Goal: Information Seeking & Learning: Learn about a topic

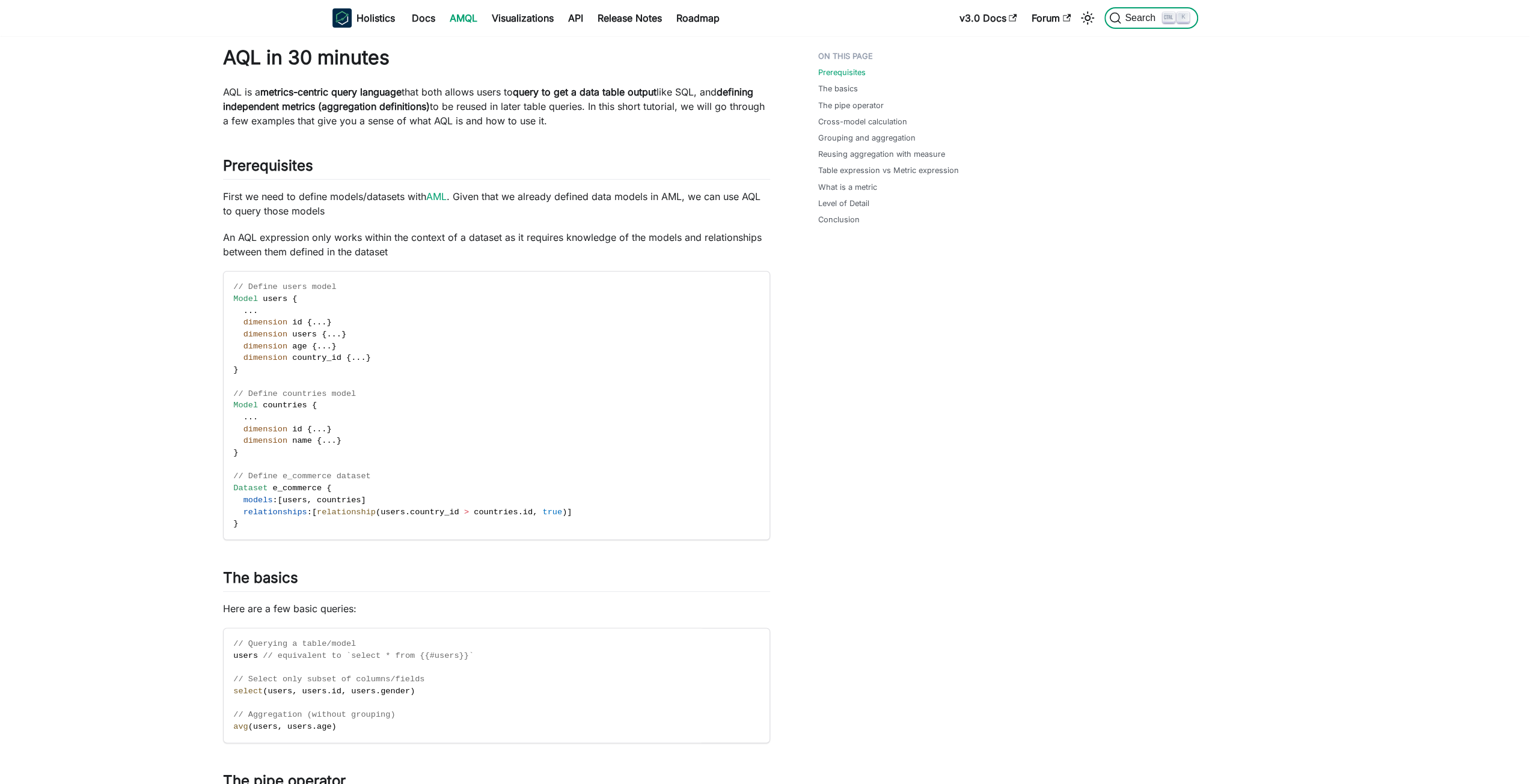
click at [1125, 13] on span "Search" at bounding box center [1142, 17] width 42 height 11
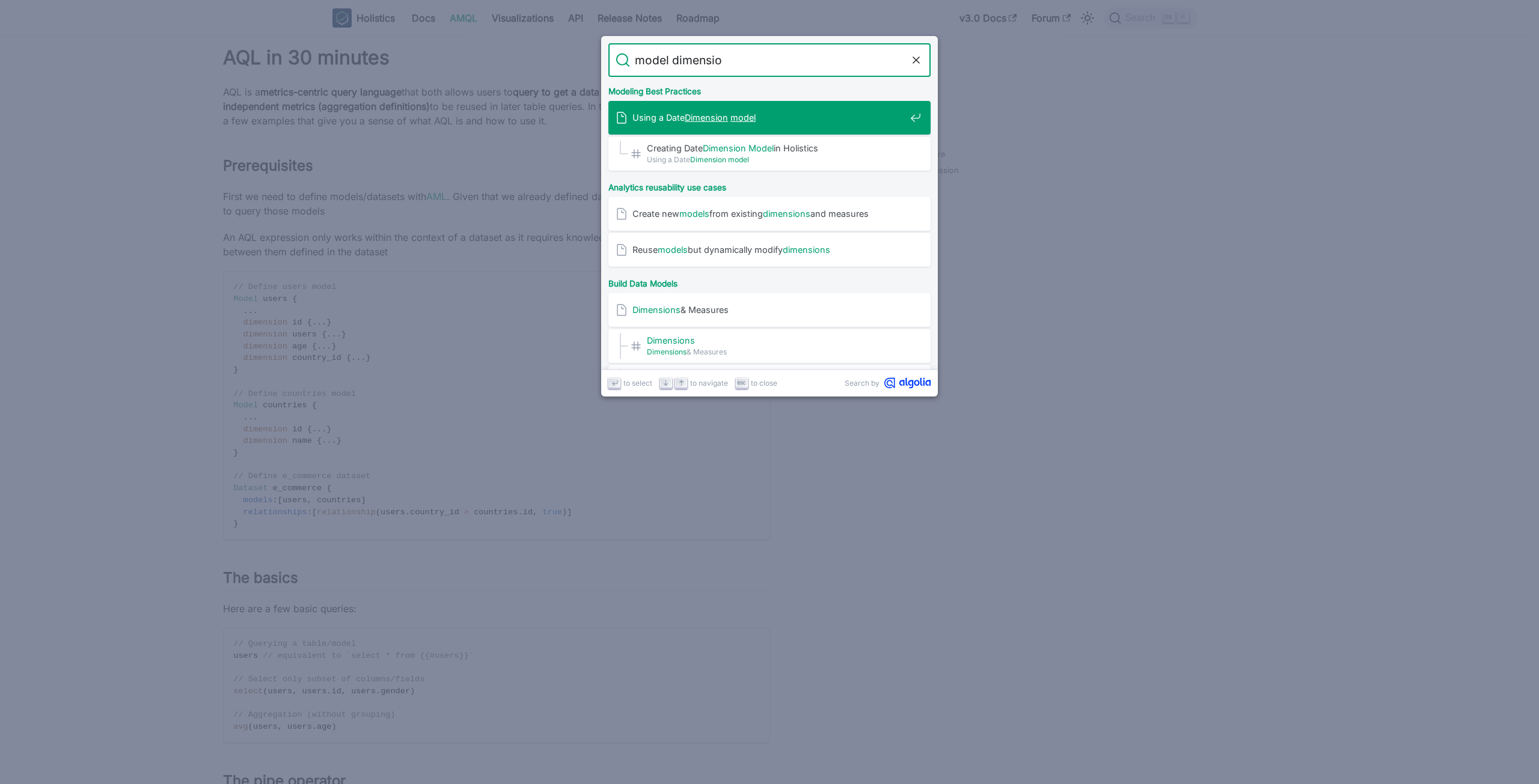
type input "model dimension"
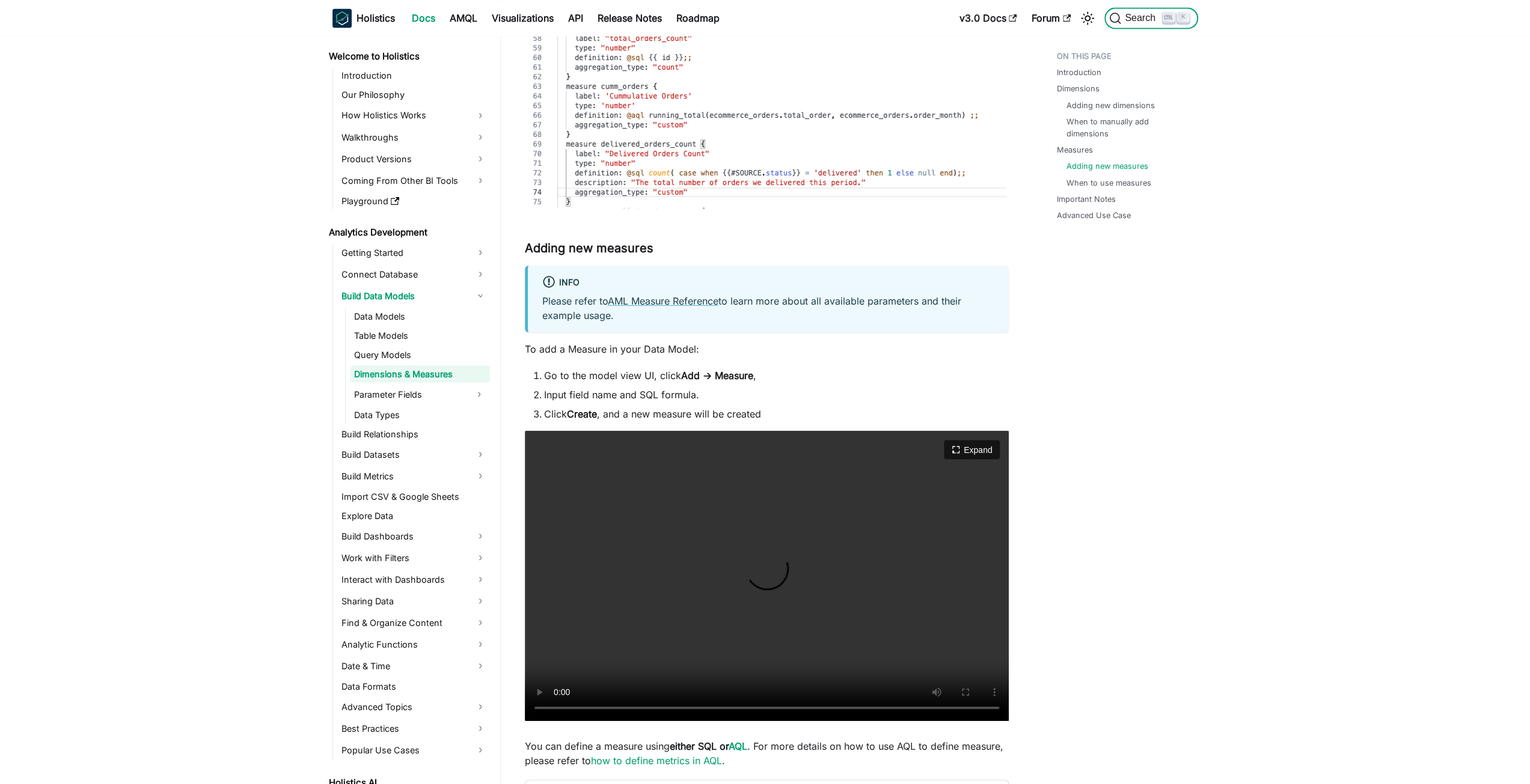
scroll to position [2162, 0]
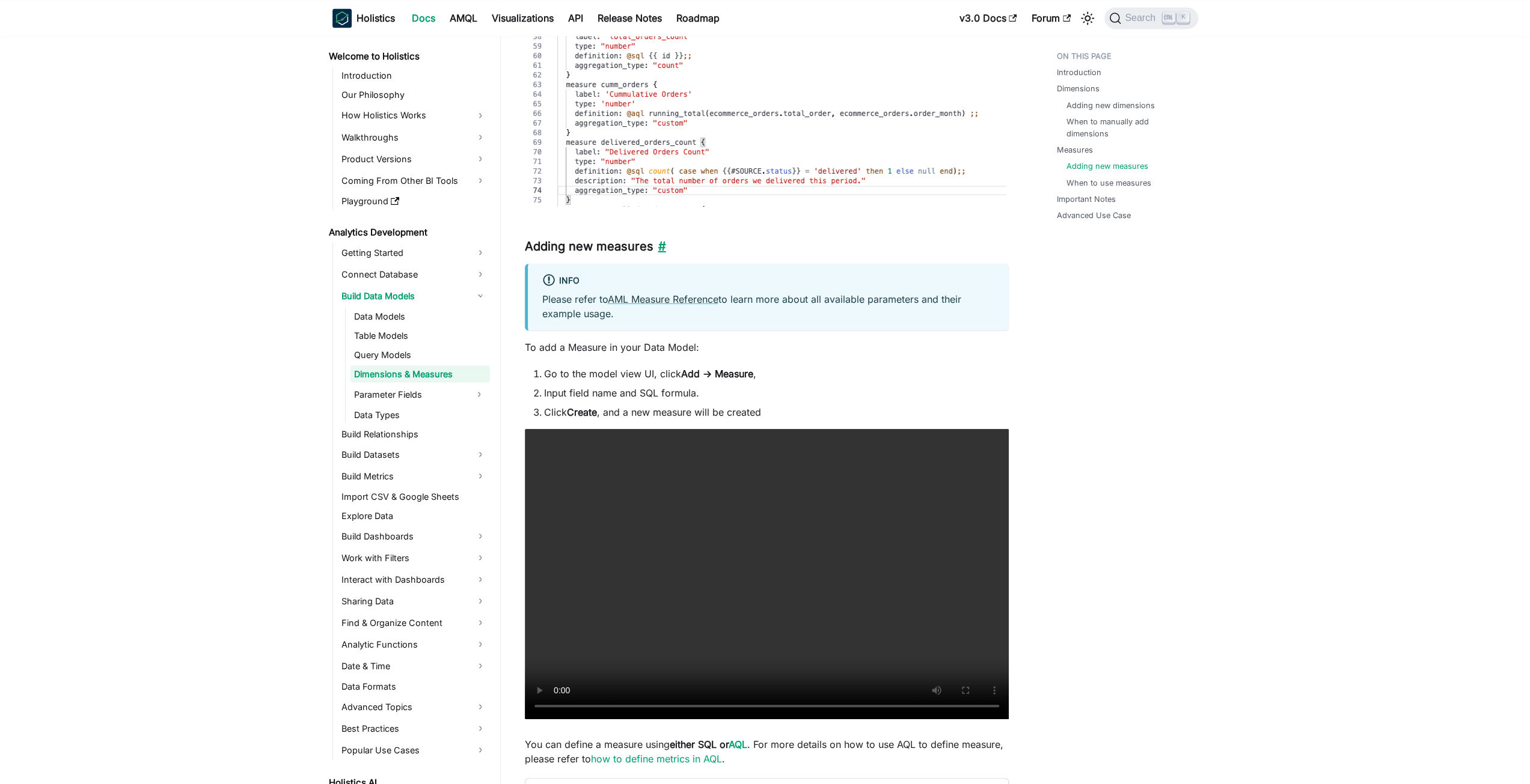
click at [661, 243] on link "​" at bounding box center [660, 246] width 12 height 14
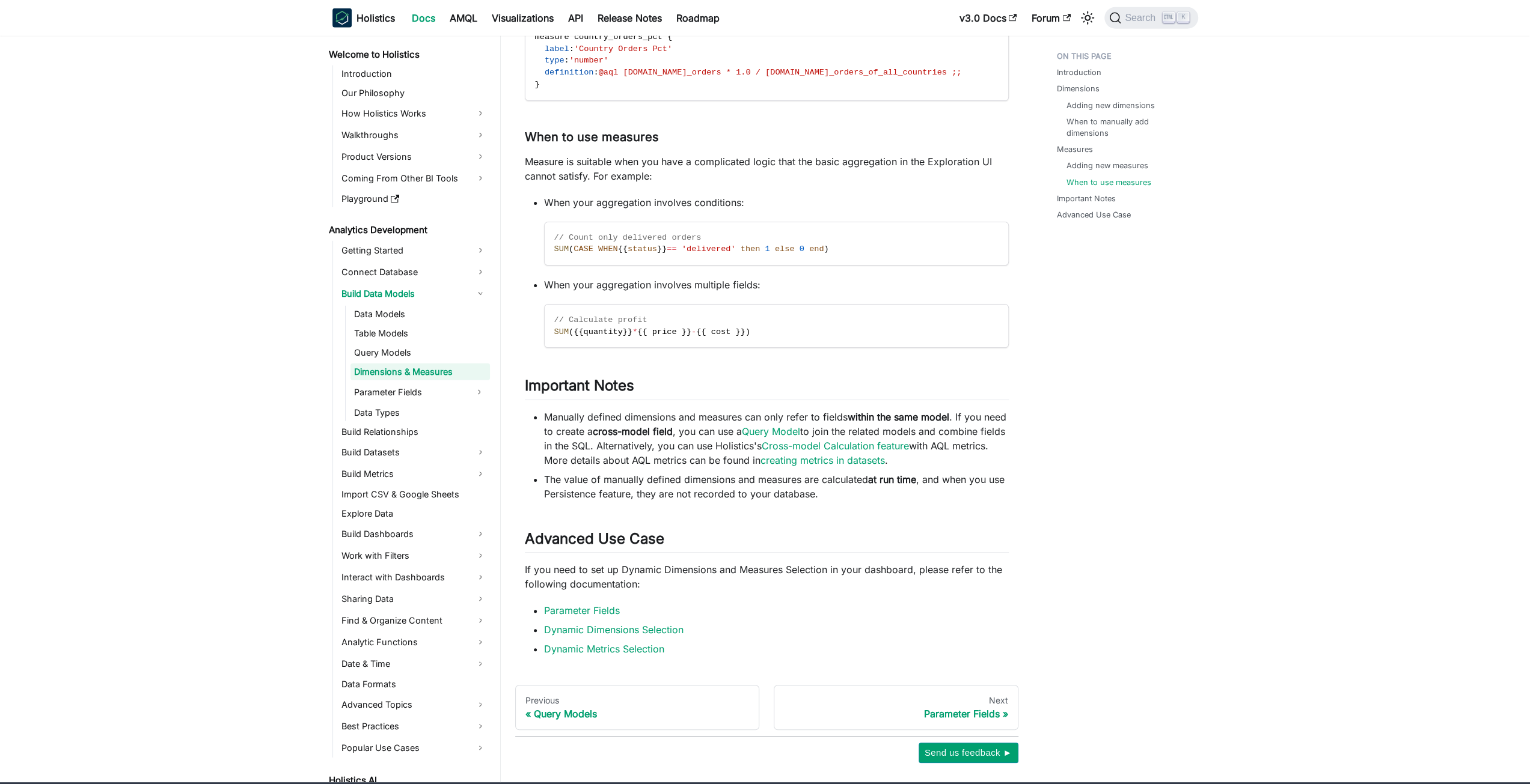
scroll to position [3323, 0]
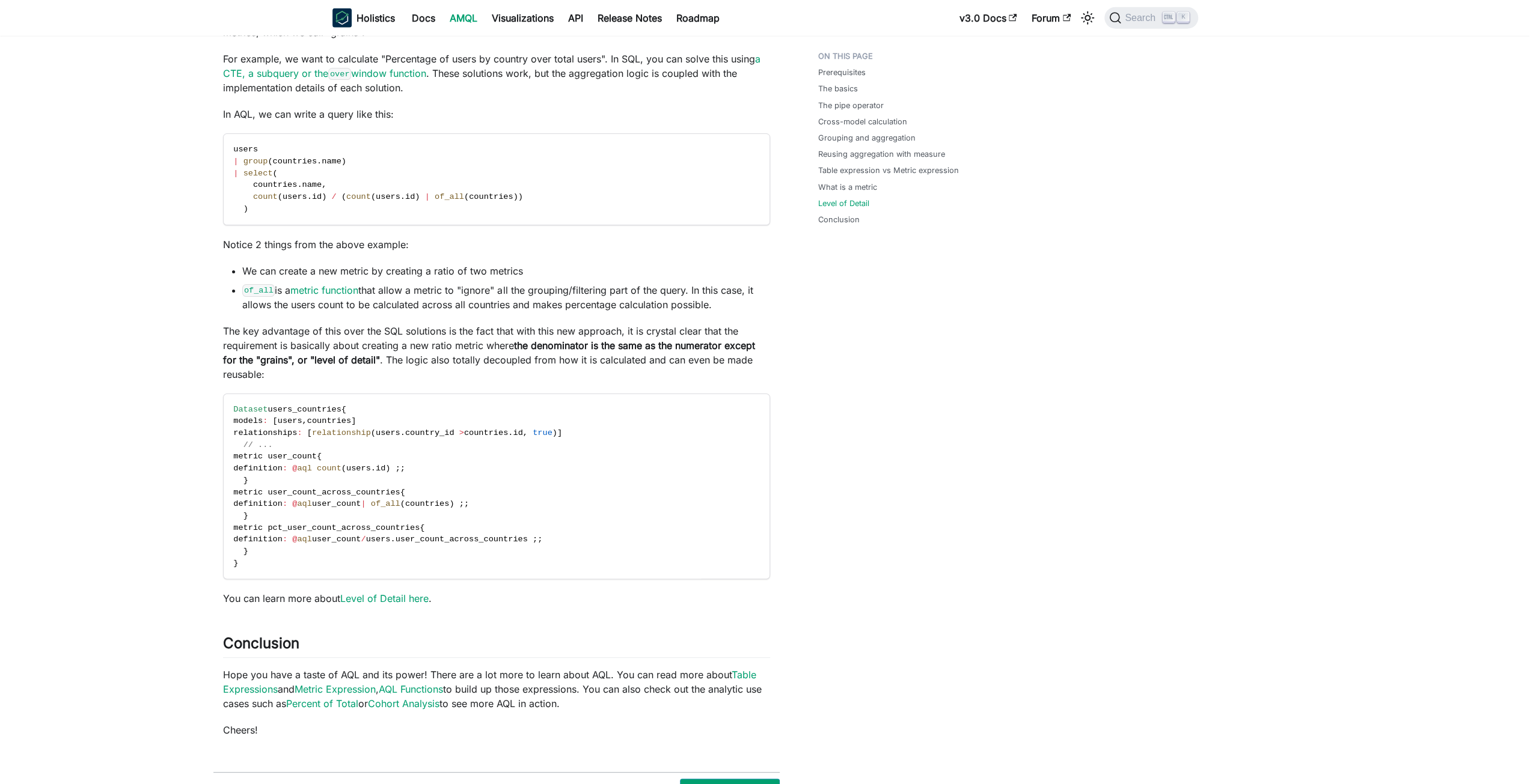
scroll to position [3199, 0]
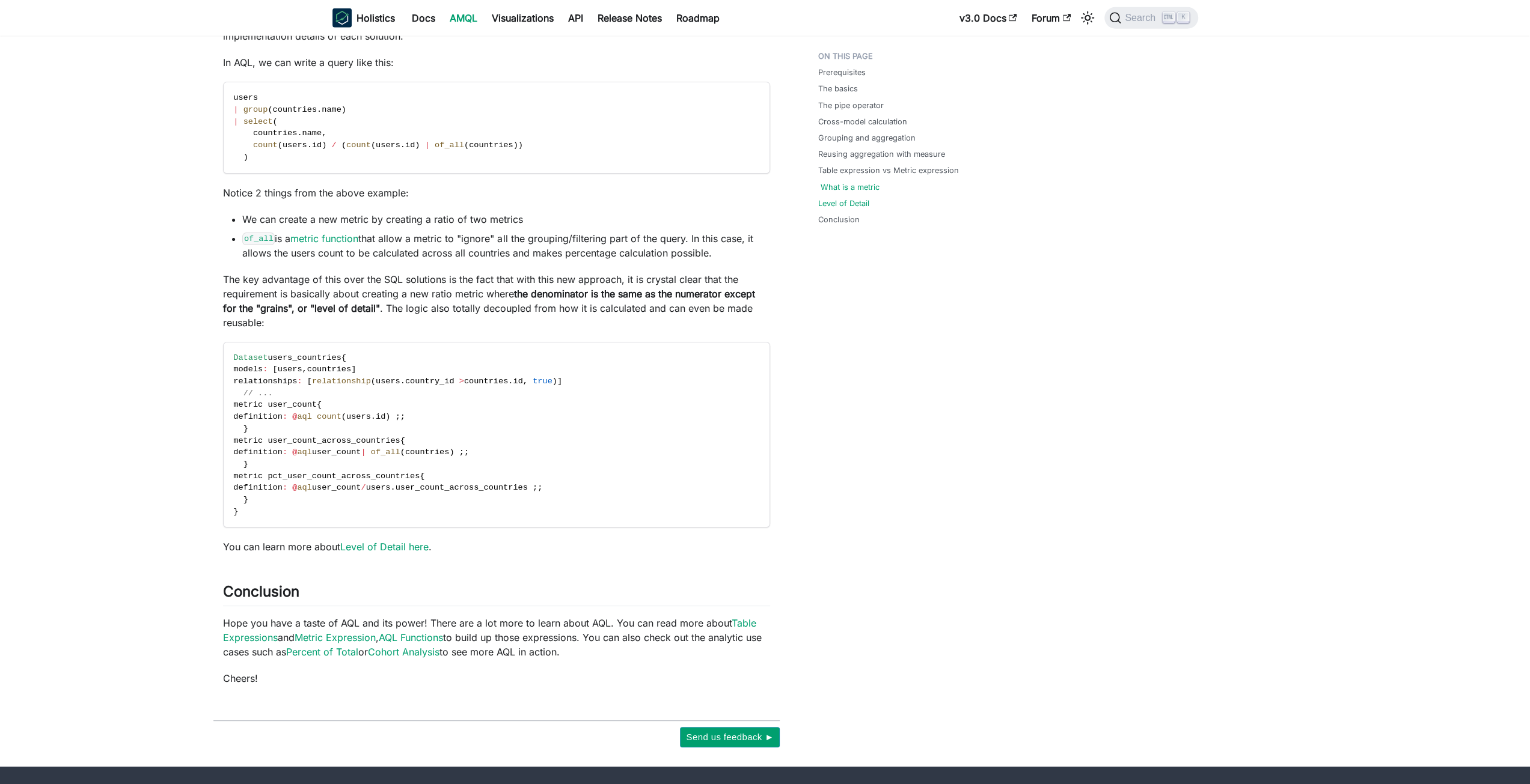
click at [849, 190] on link "What is a metric" at bounding box center [850, 187] width 59 height 11
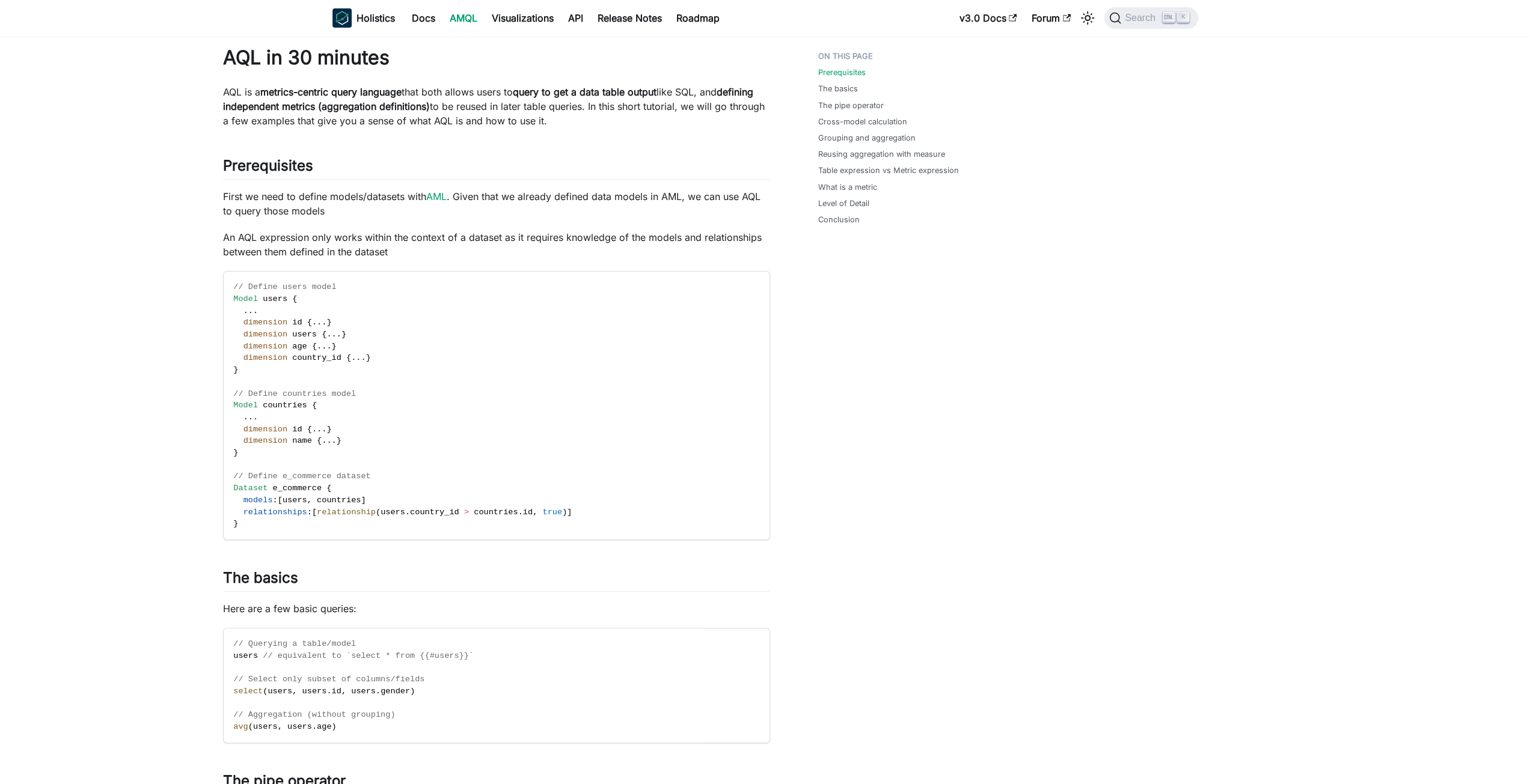
click at [467, 20] on link "AMQL" at bounding box center [464, 18] width 42 height 19
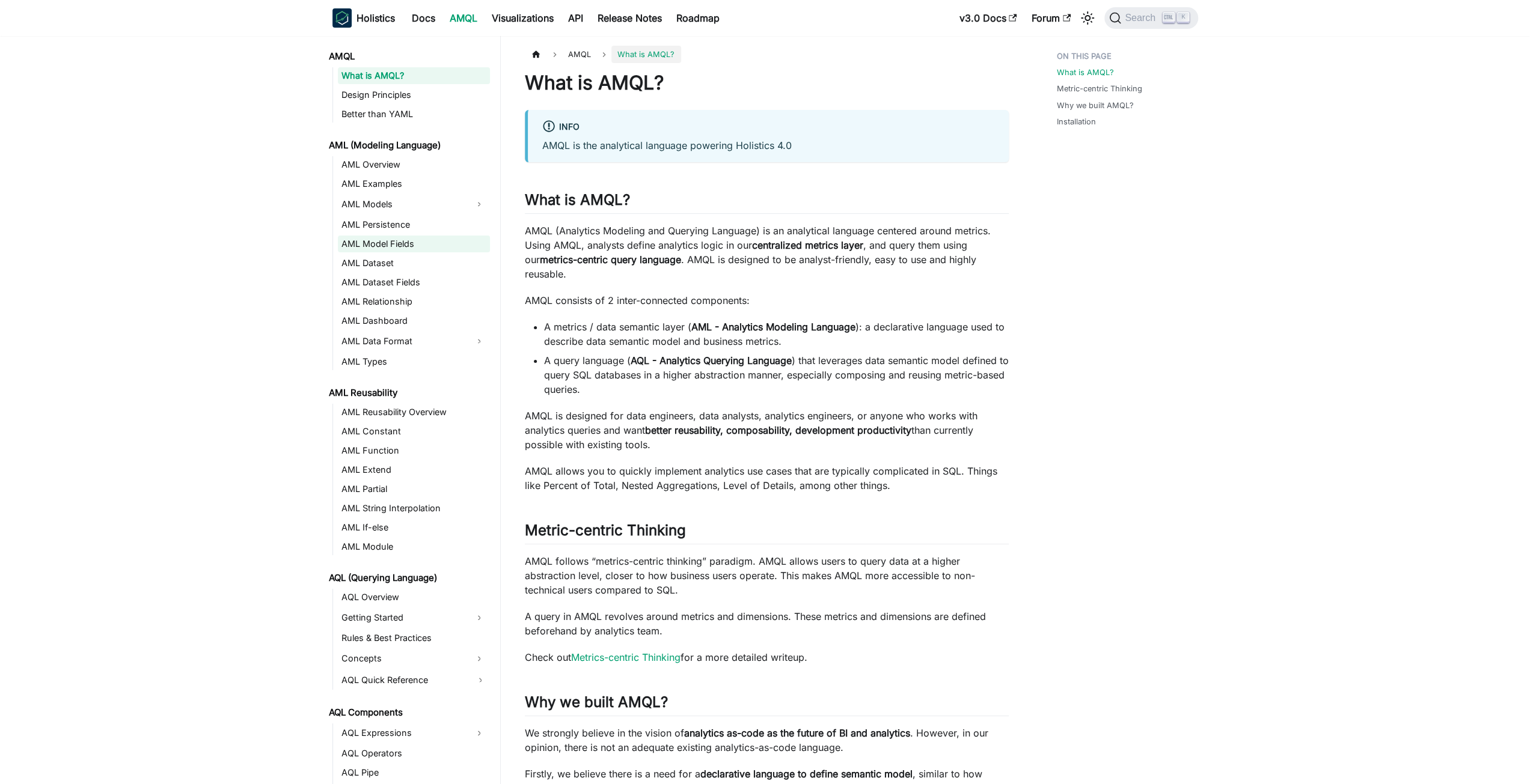
click at [411, 248] on link "AML Model Fields" at bounding box center [414, 244] width 152 height 17
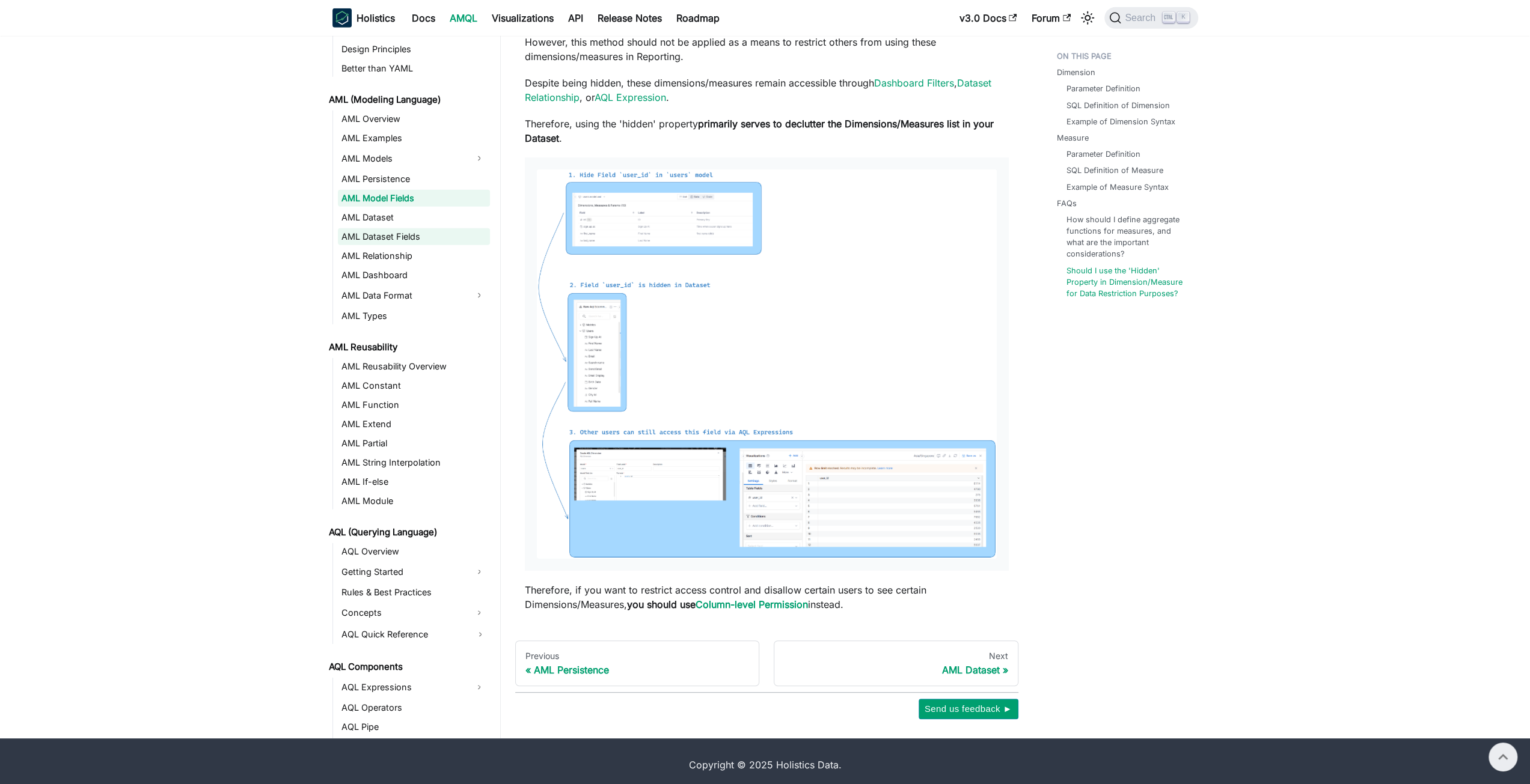
scroll to position [3521, 0]
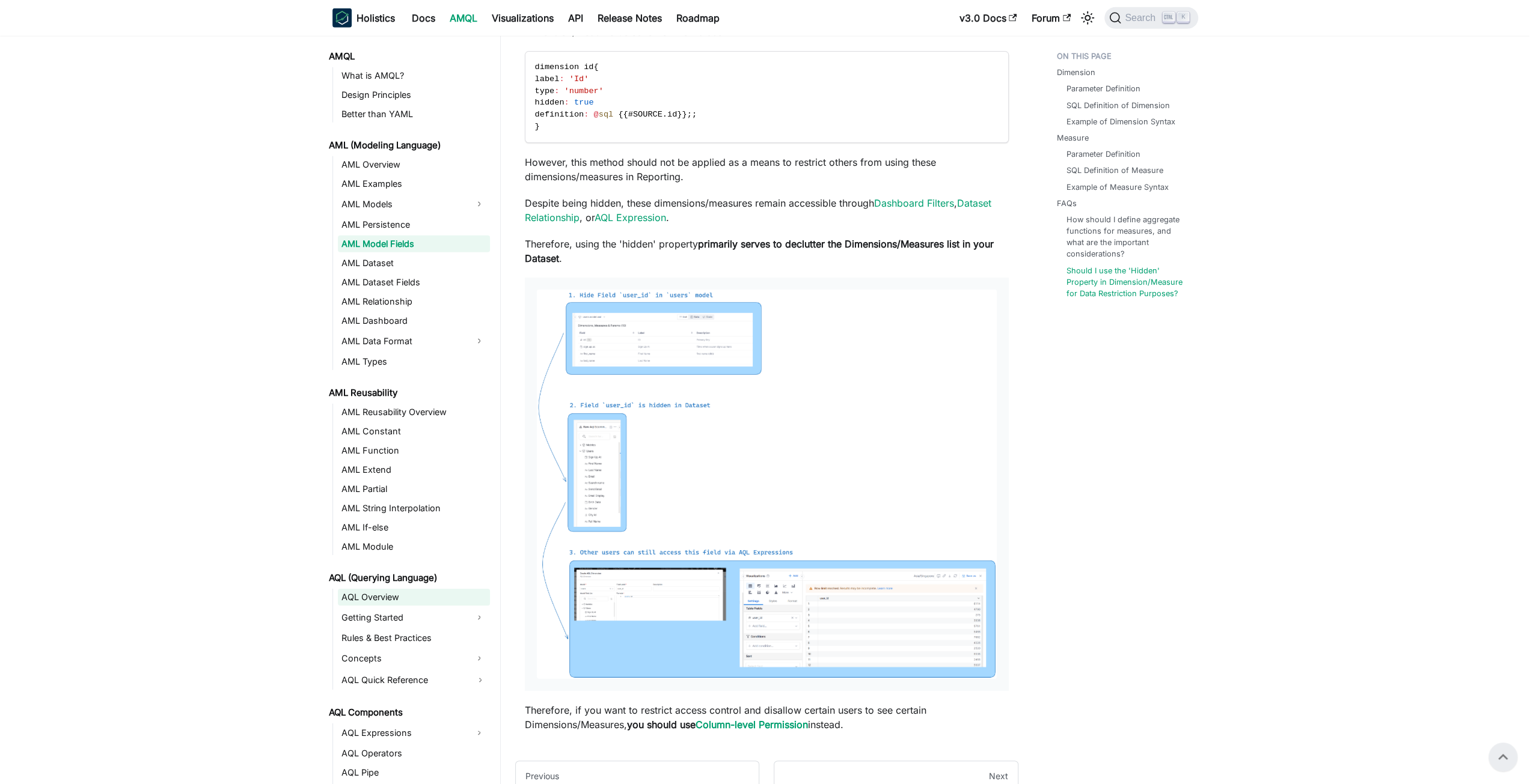
click at [349, 593] on link "AQL Overview" at bounding box center [414, 597] width 152 height 17
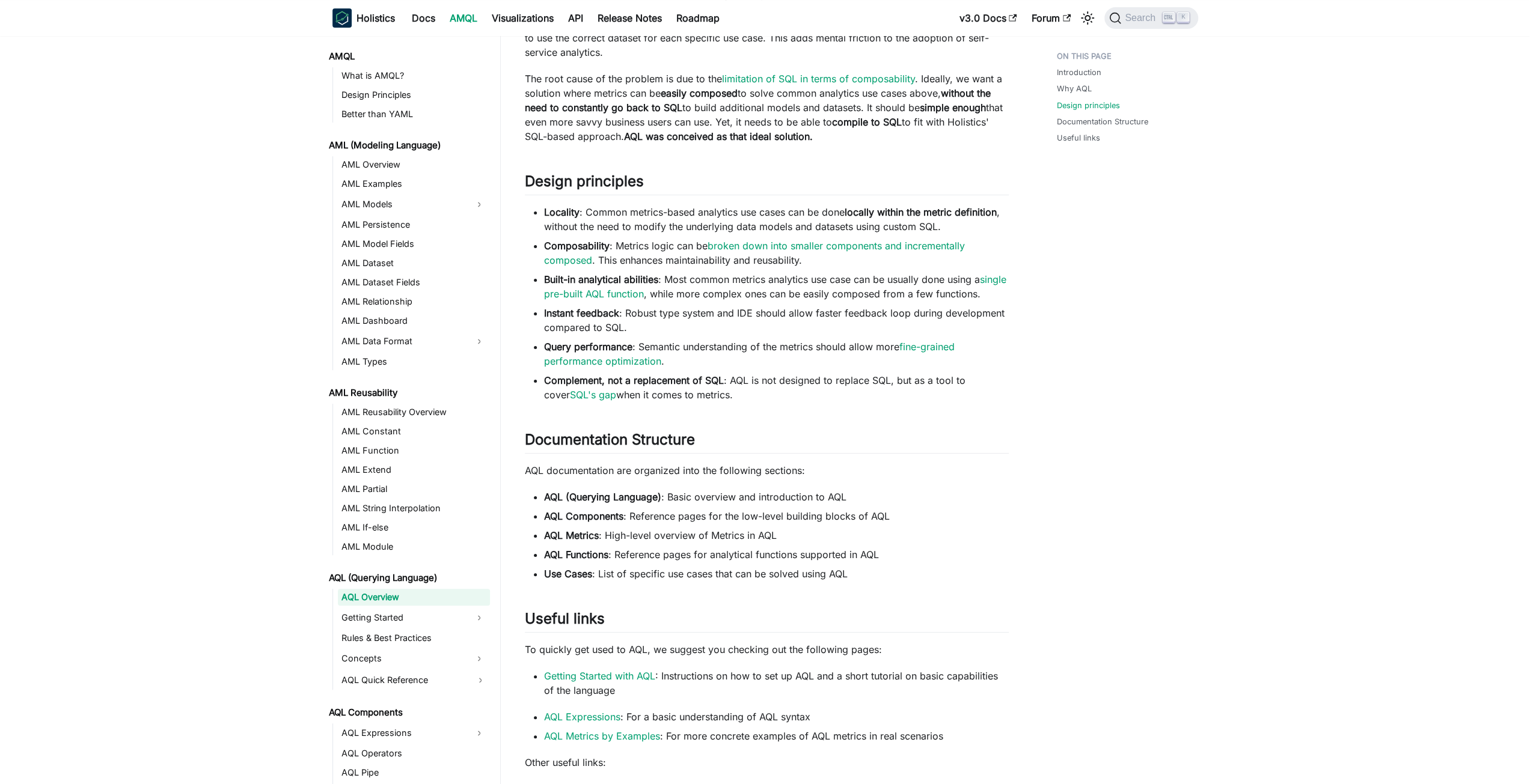
scroll to position [709, 0]
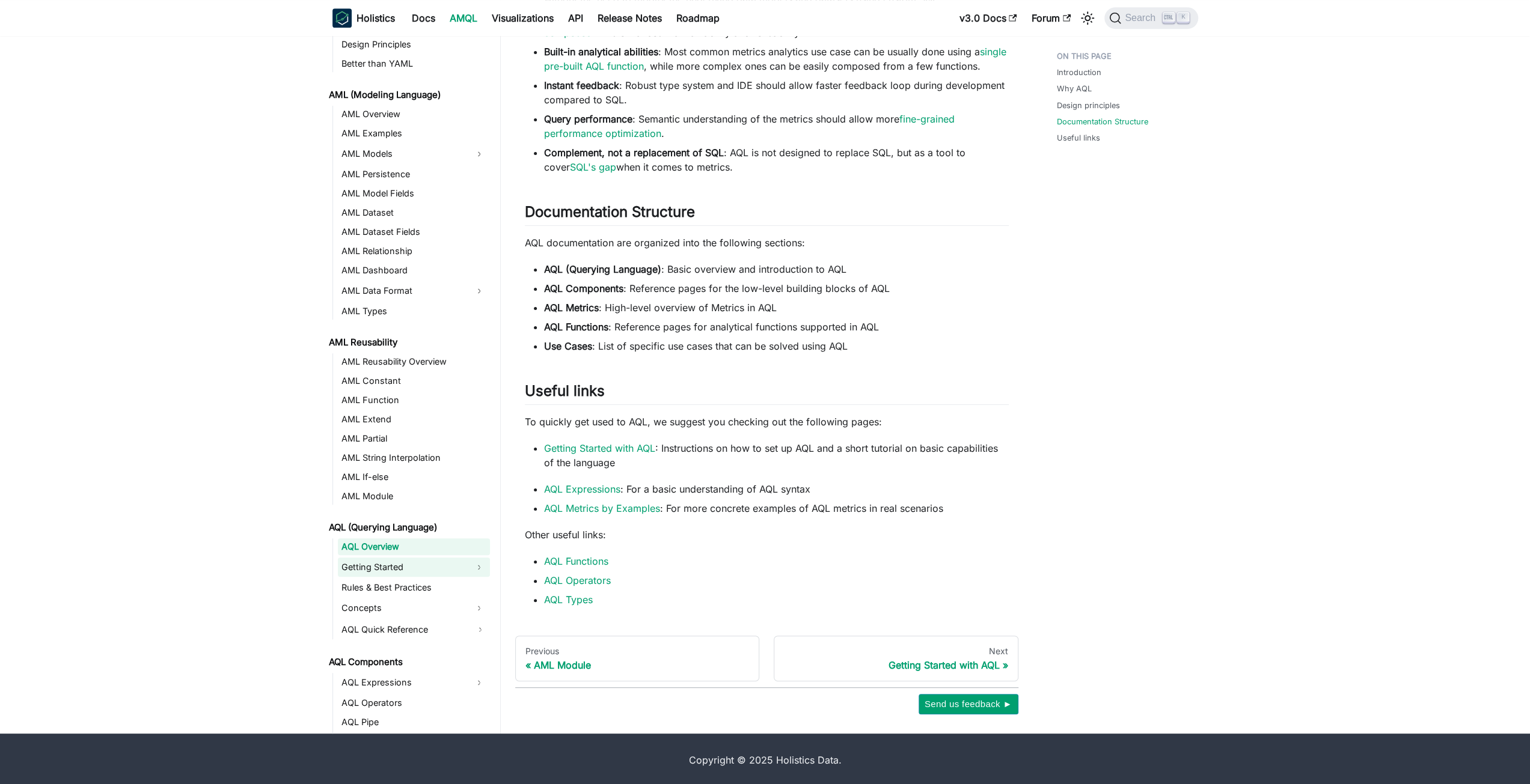
click at [431, 558] on link "Getting Started" at bounding box center [403, 567] width 131 height 19
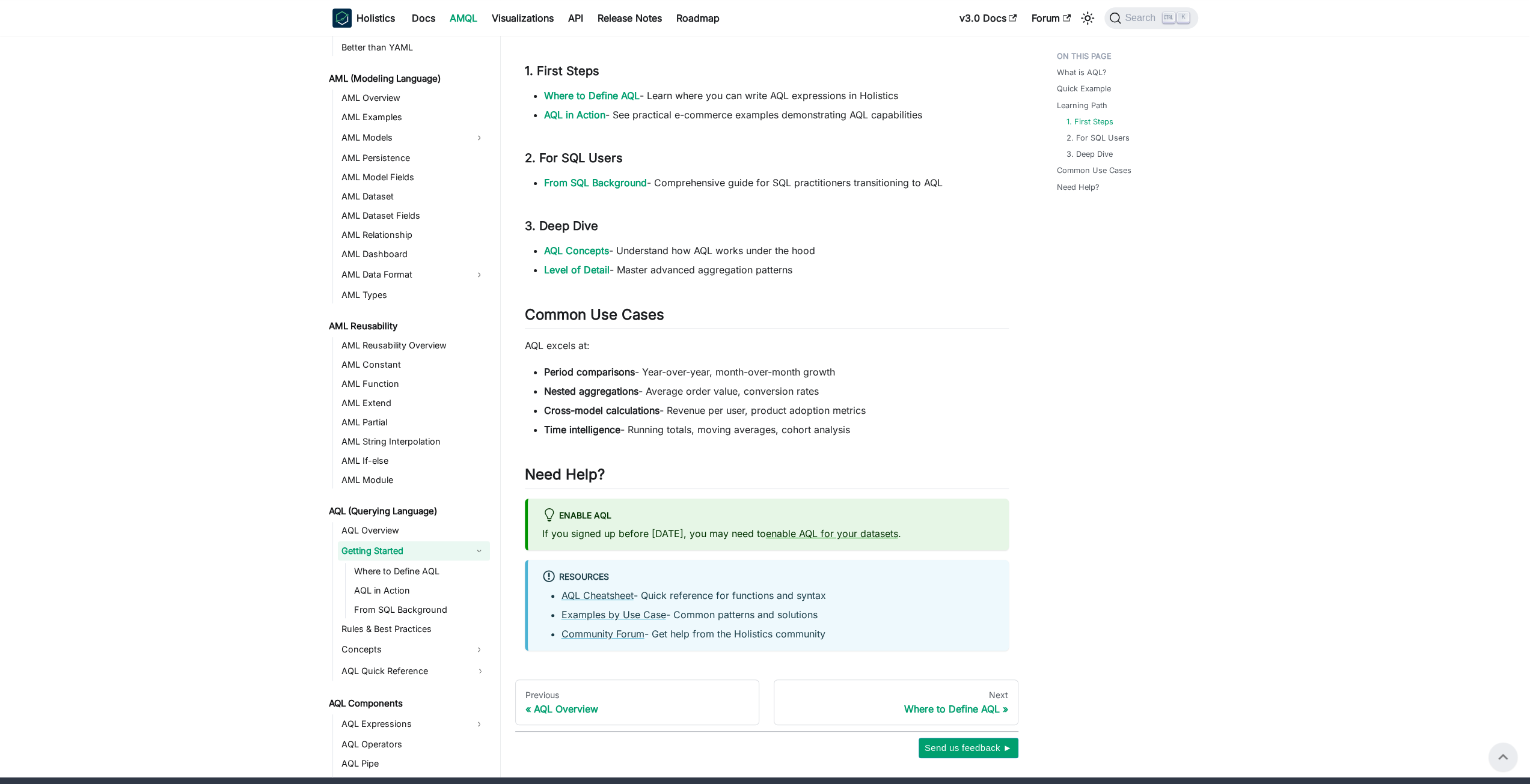
scroll to position [564, 0]
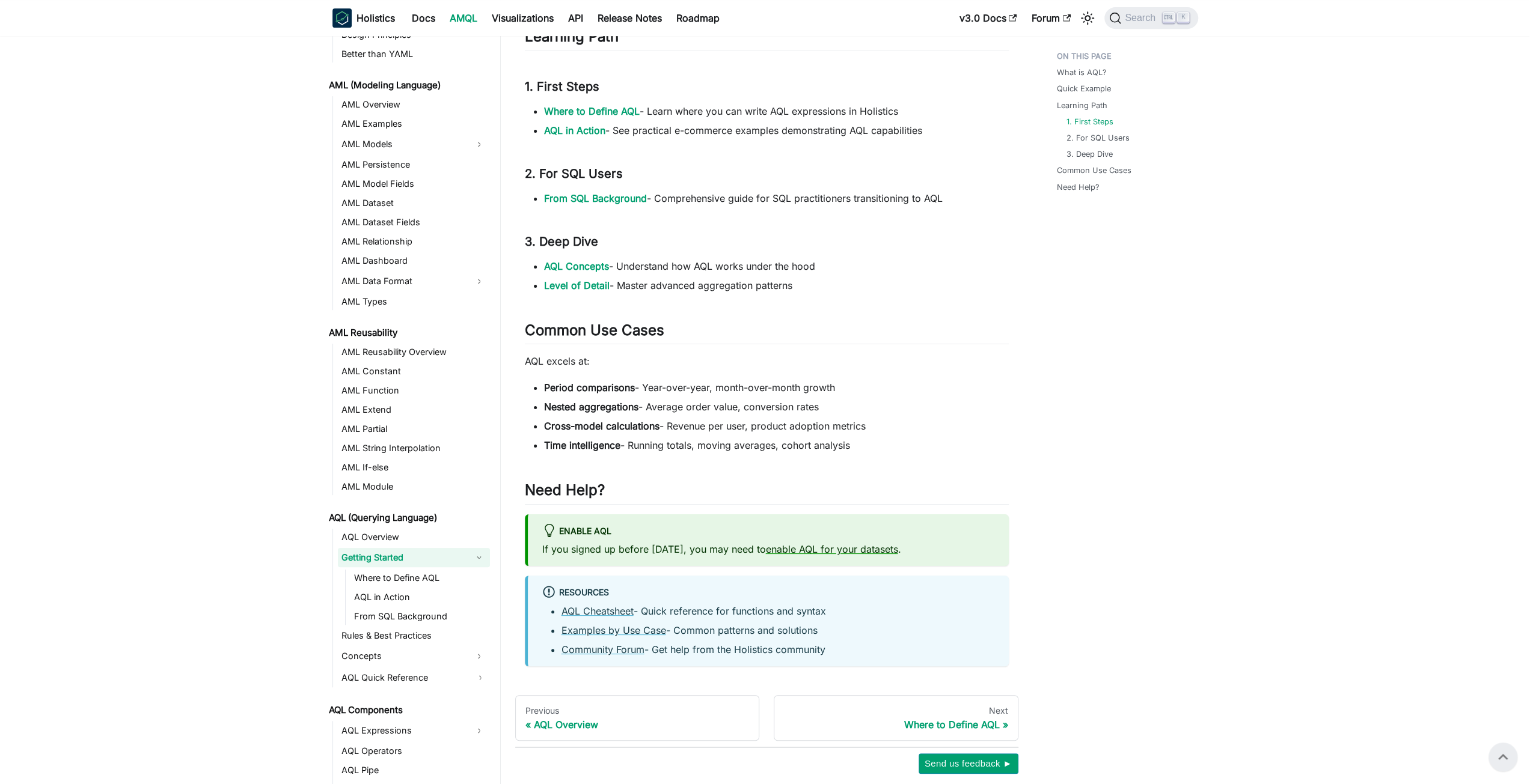
click at [599, 203] on li "From SQL Background - Comprehensive guide for SQL practitioners transitioning t…" at bounding box center [776, 198] width 465 height 14
click at [571, 265] on link "AQL Concepts" at bounding box center [576, 266] width 65 height 12
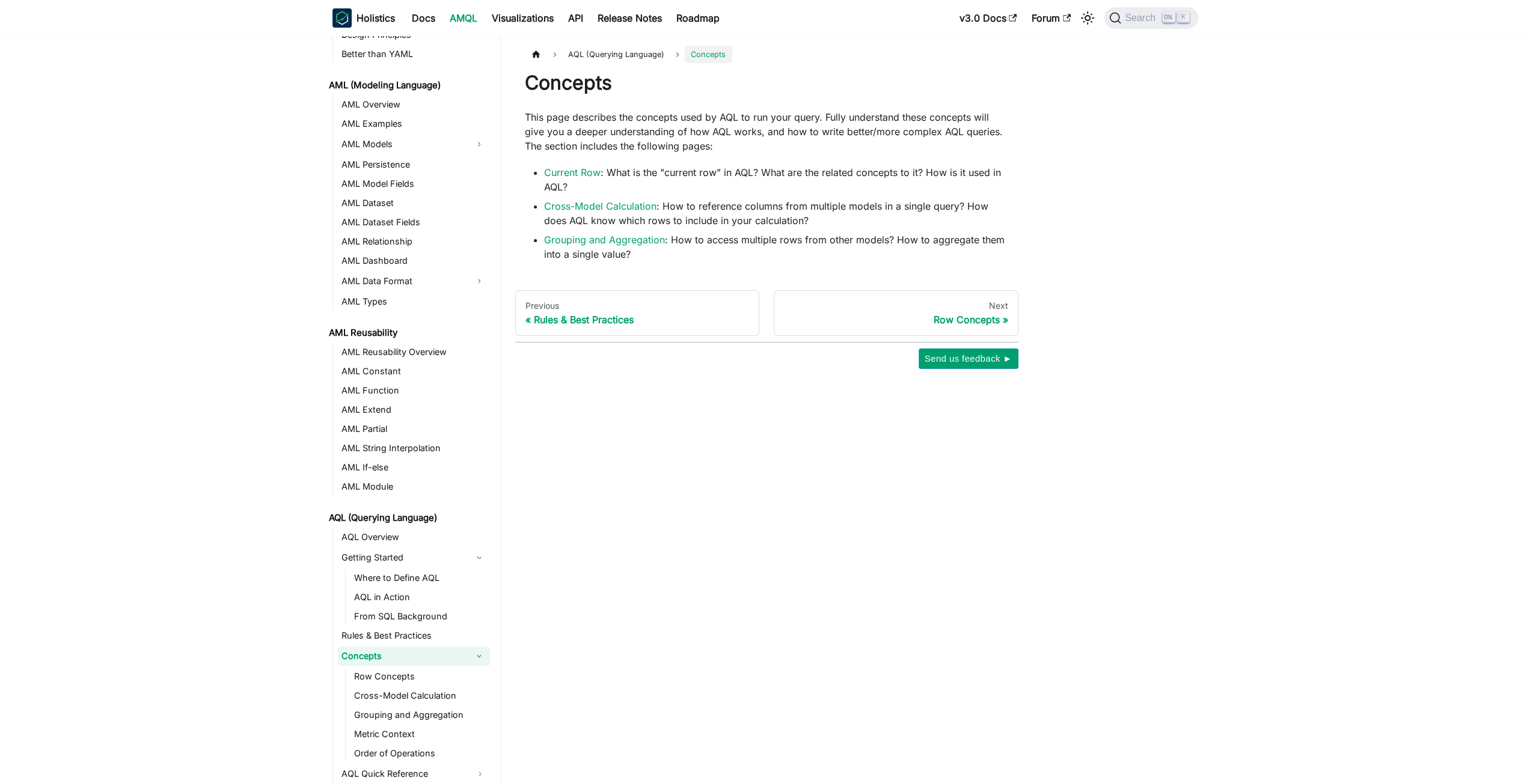
scroll to position [91, 0]
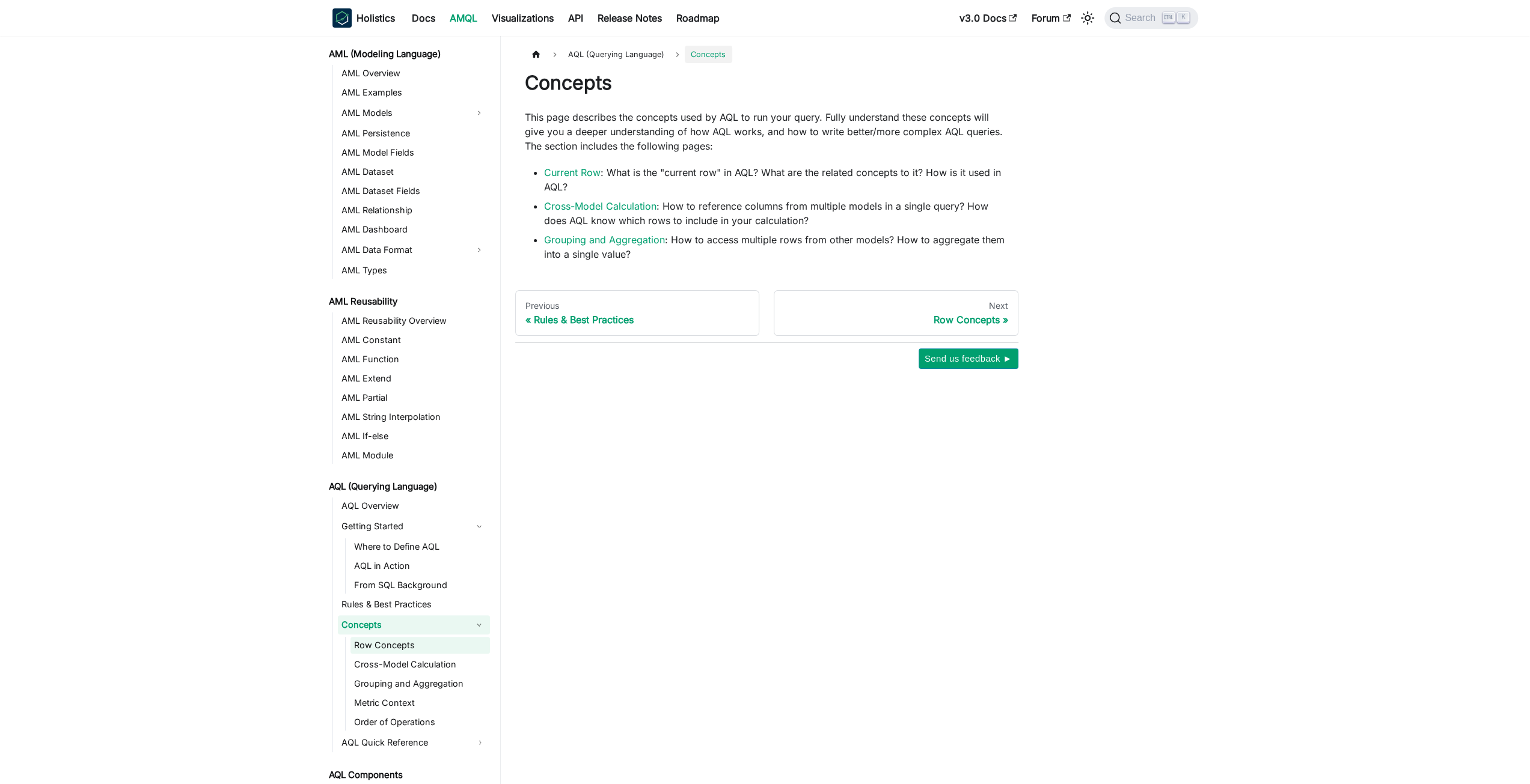
click at [443, 640] on link "Row Concepts" at bounding box center [420, 645] width 139 height 17
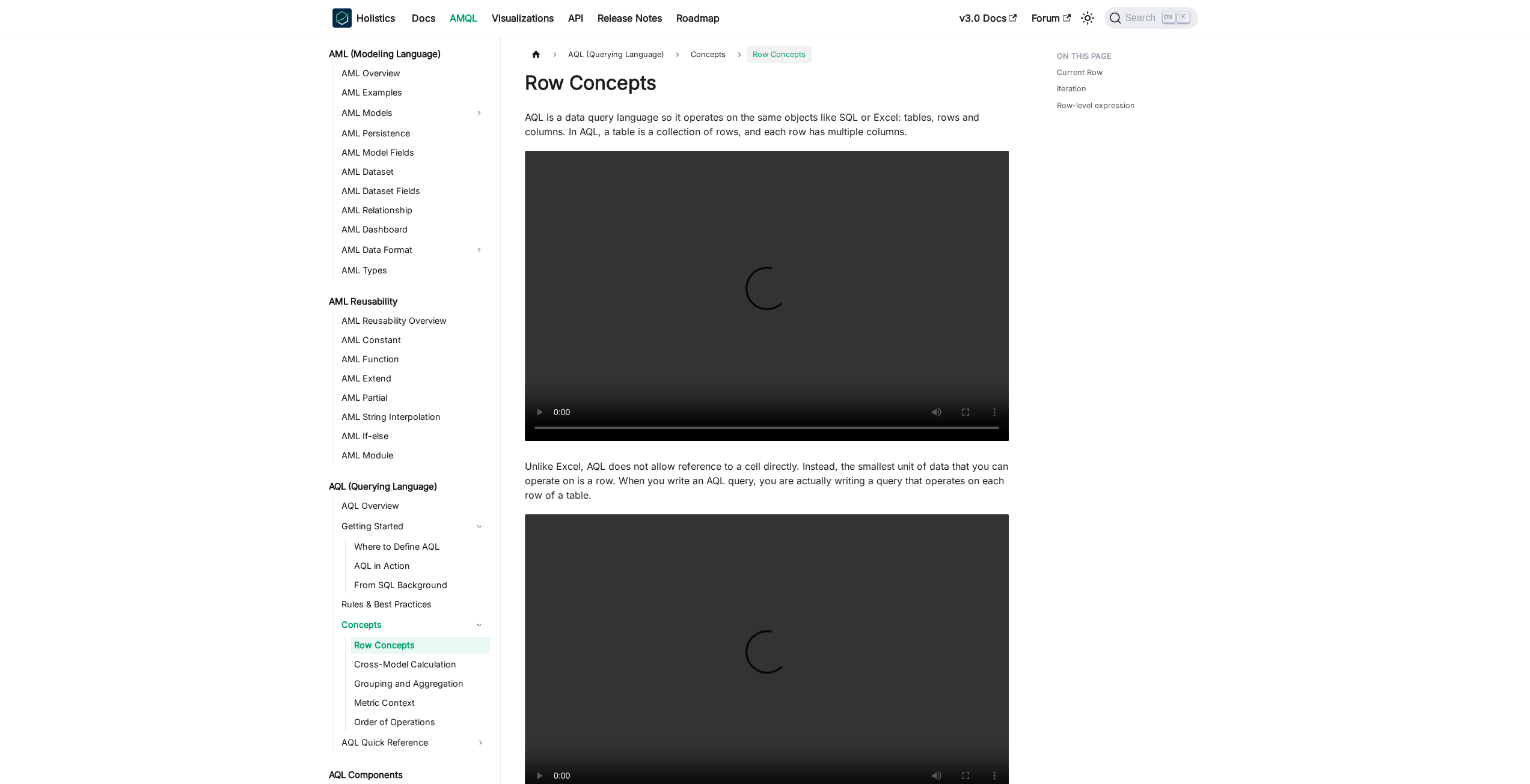
scroll to position [111, 0]
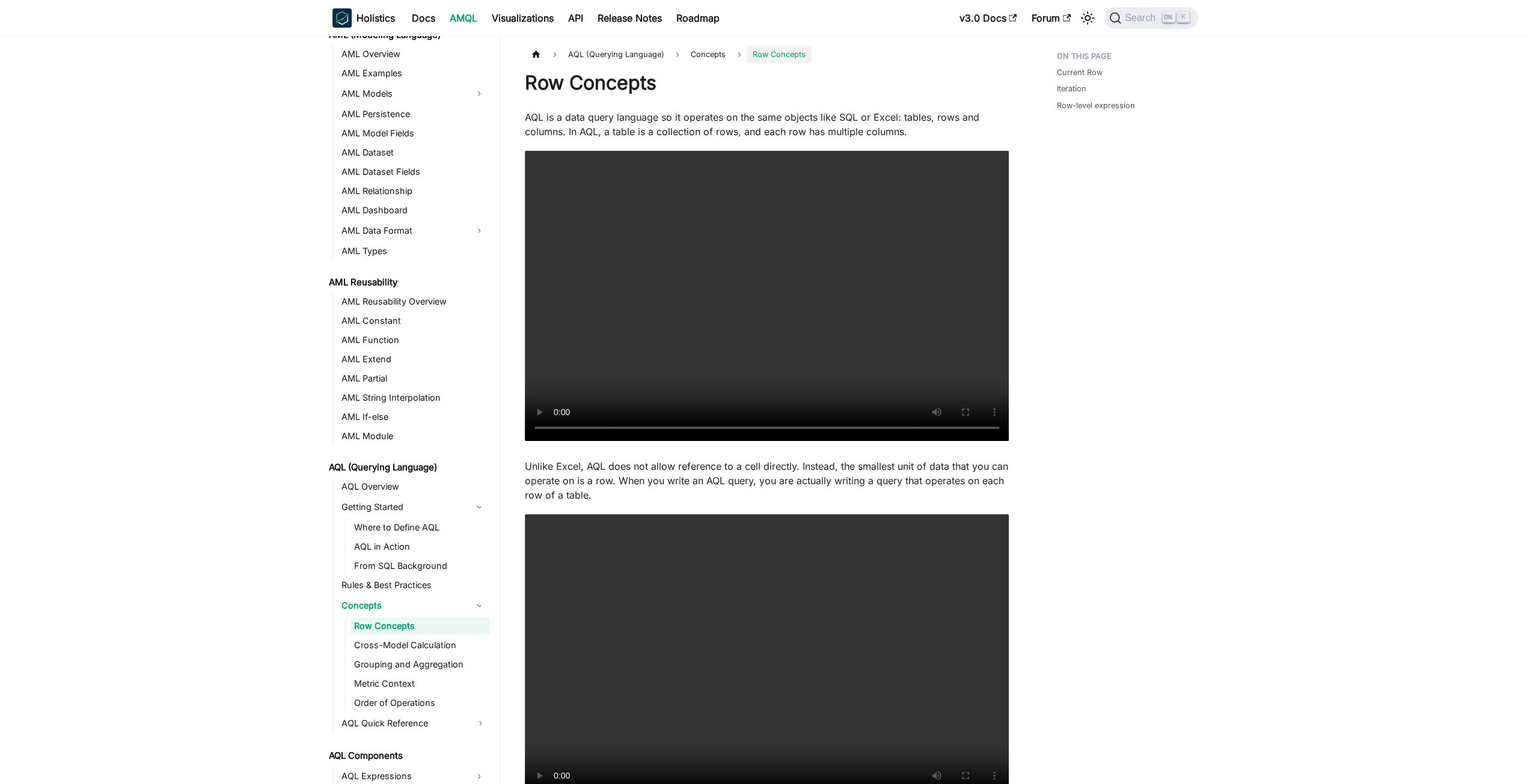
click at [444, 655] on ul "Row Concepts Cross-Model Calculation Grouping and Aggregation Metric Context Or…" at bounding box center [417, 665] width 145 height 94
click at [416, 638] on link "Cross-Model Calculation" at bounding box center [420, 645] width 139 height 17
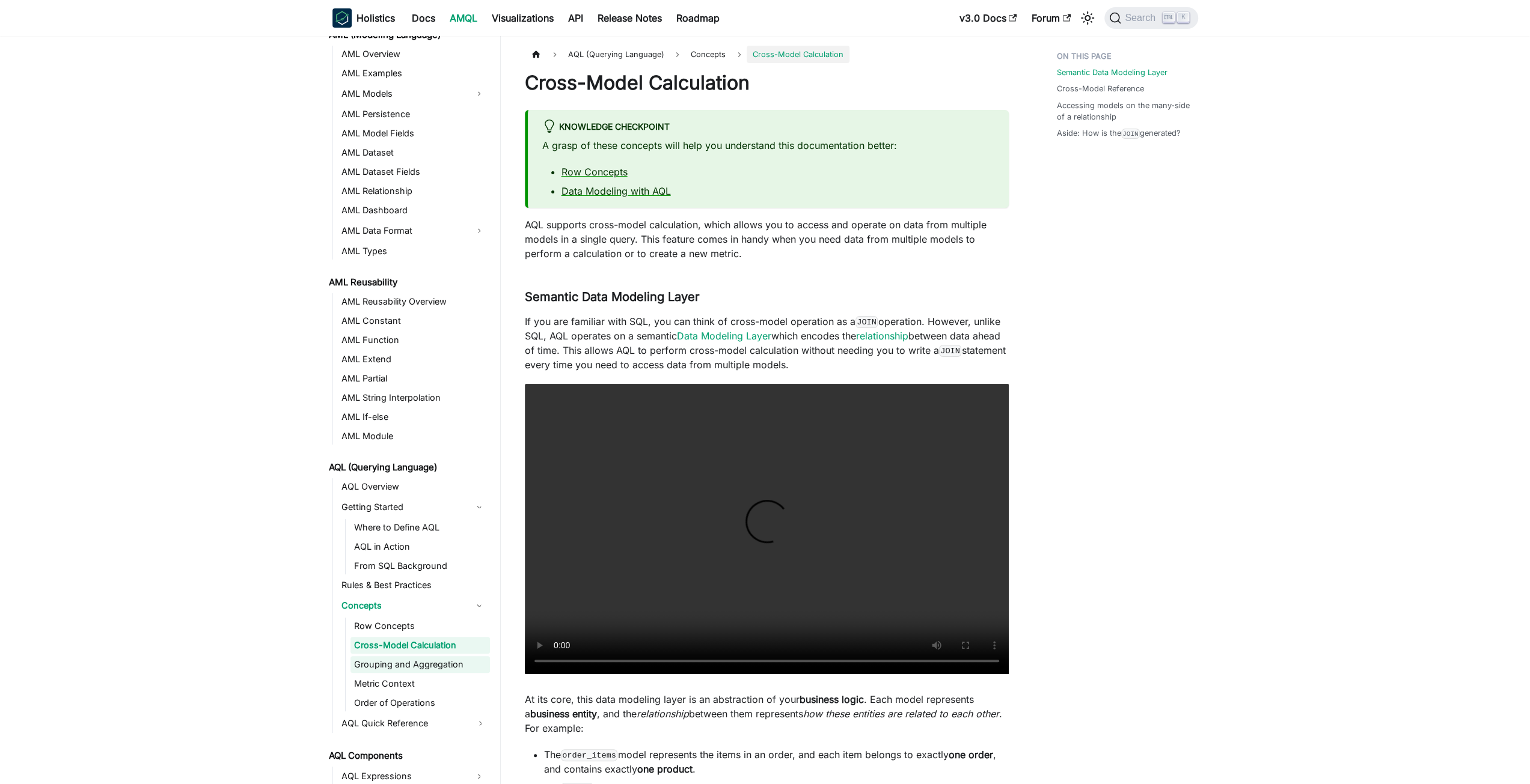
scroll to position [130, 0]
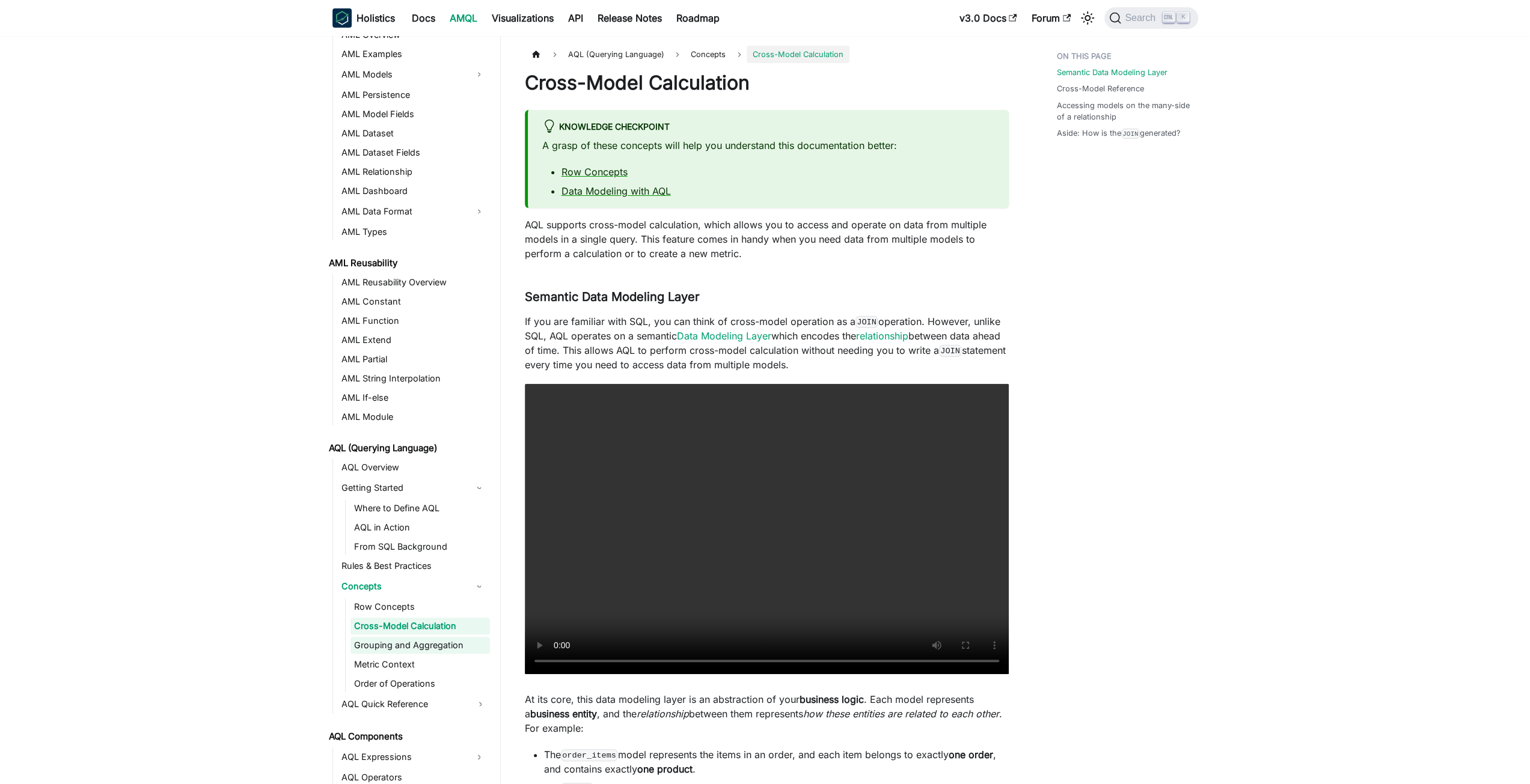
click at [415, 655] on ul "Row Concepts Cross-Model Calculation Grouping and Aggregation Metric Context Or…" at bounding box center [417, 645] width 145 height 94
click at [410, 673] on ul "Row Concepts Cross-Model Calculation Grouping and Aggregation Metric Context Or…" at bounding box center [417, 645] width 145 height 94
click at [408, 694] on link "AQL Quick Reference" at bounding box center [414, 704] width 152 height 19
click at [418, 553] on link "From SQL Background" at bounding box center [420, 546] width 139 height 17
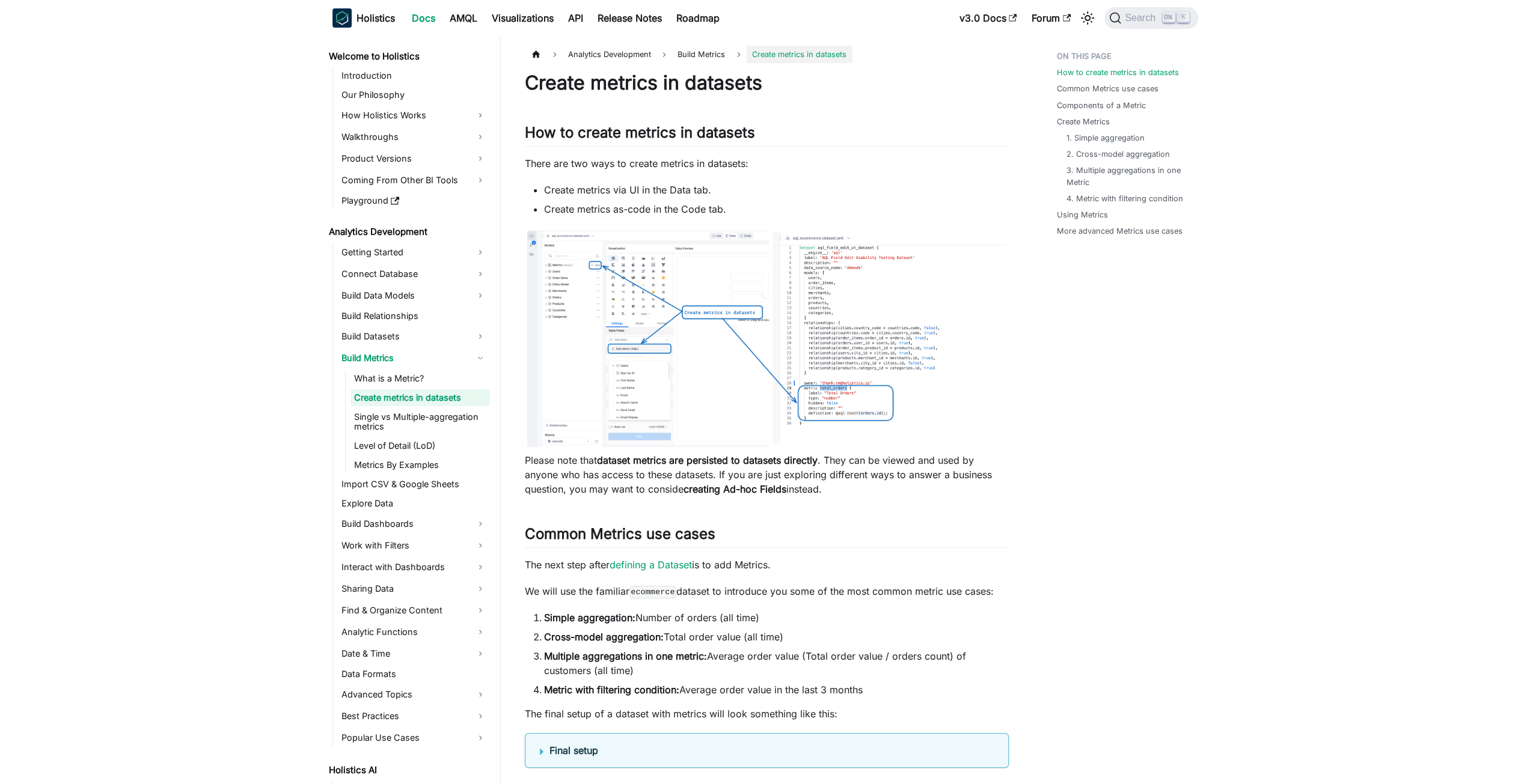
click at [860, 416] on img at bounding box center [766, 338] width 484 height 221
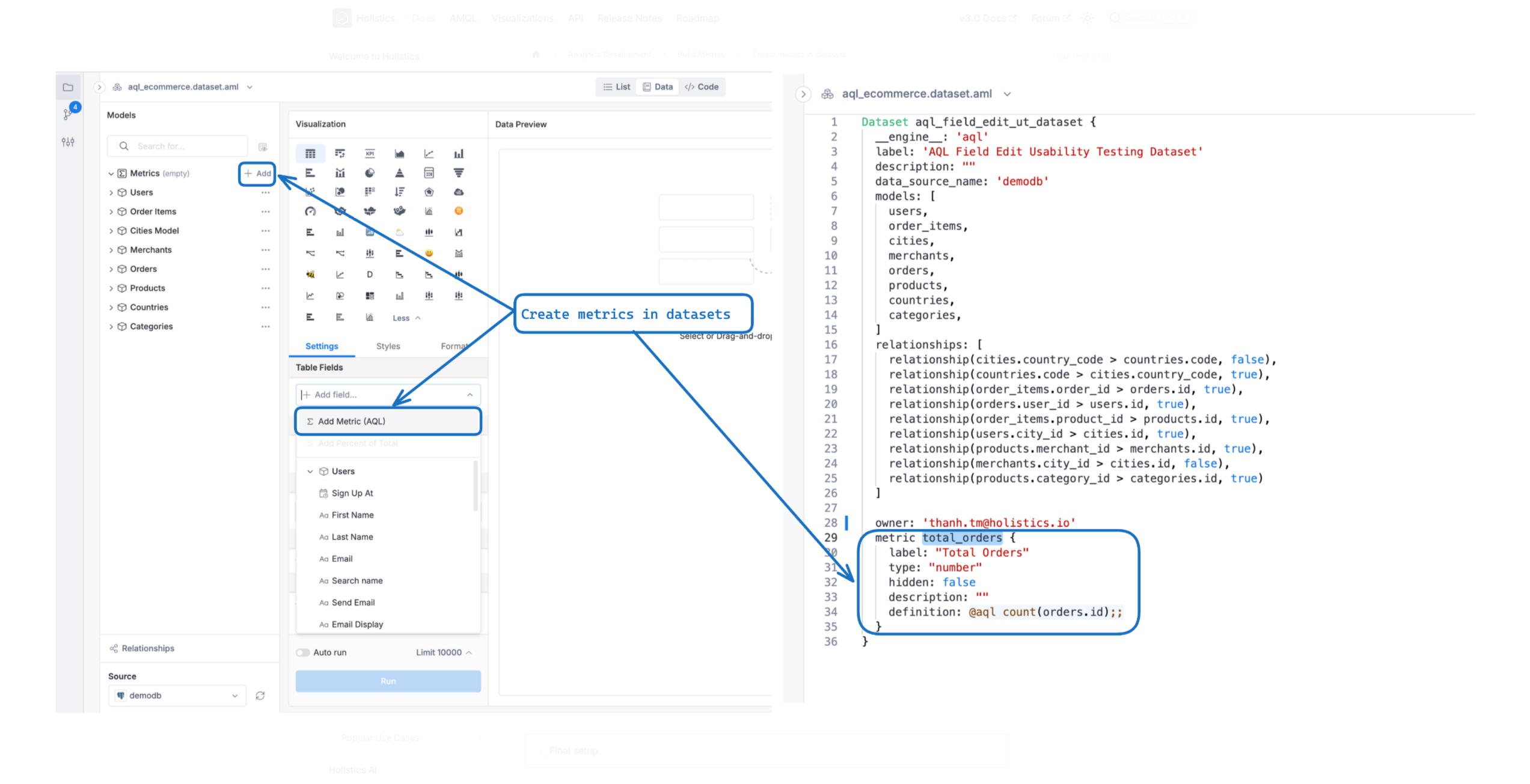
click at [777, 400] on img at bounding box center [765, 392] width 1433 height 655
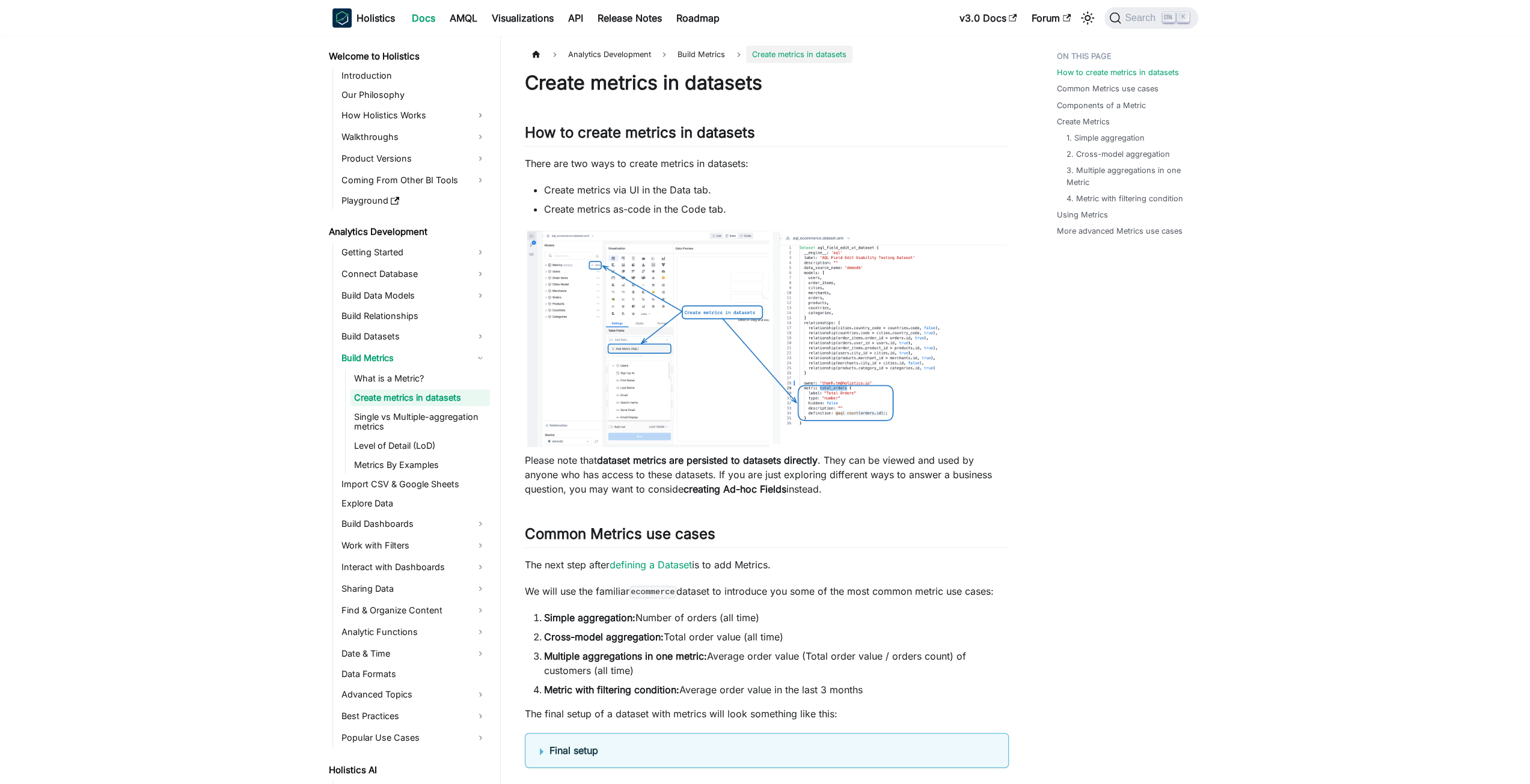
click at [416, 296] on link "Build Data Models" at bounding box center [414, 296] width 152 height 19
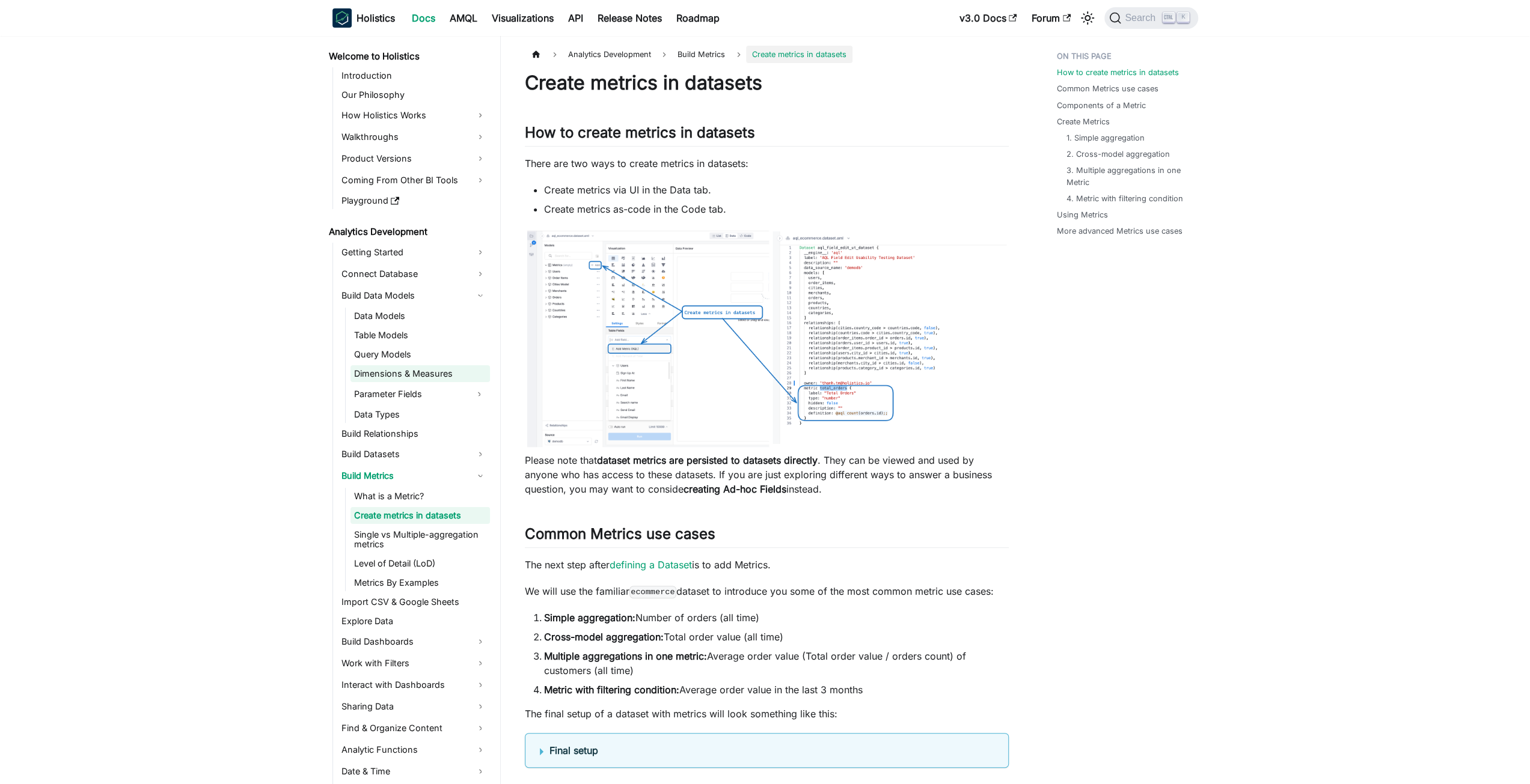
click at [428, 378] on link "Dimensions & Measures" at bounding box center [420, 373] width 139 height 17
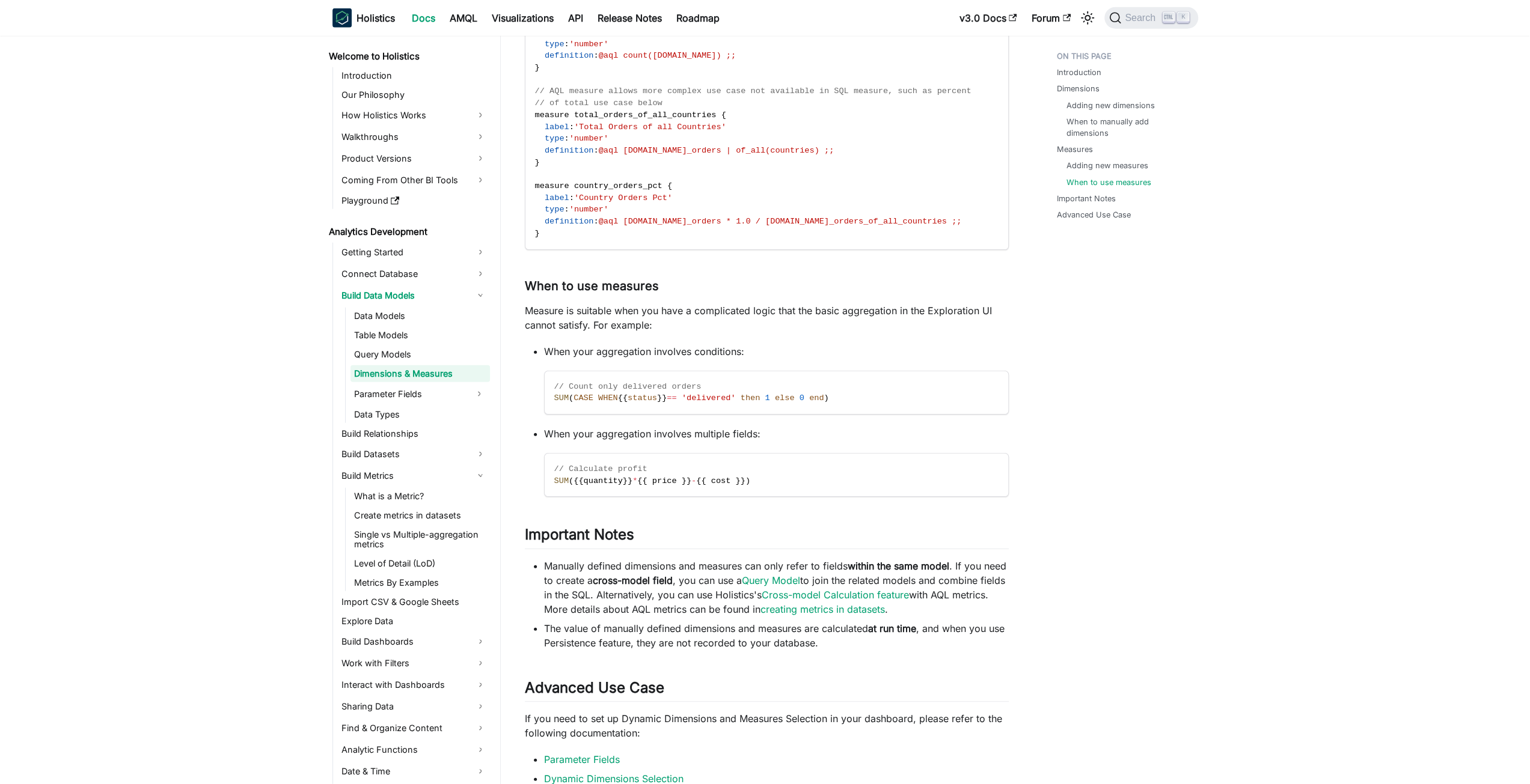
scroll to position [3323, 0]
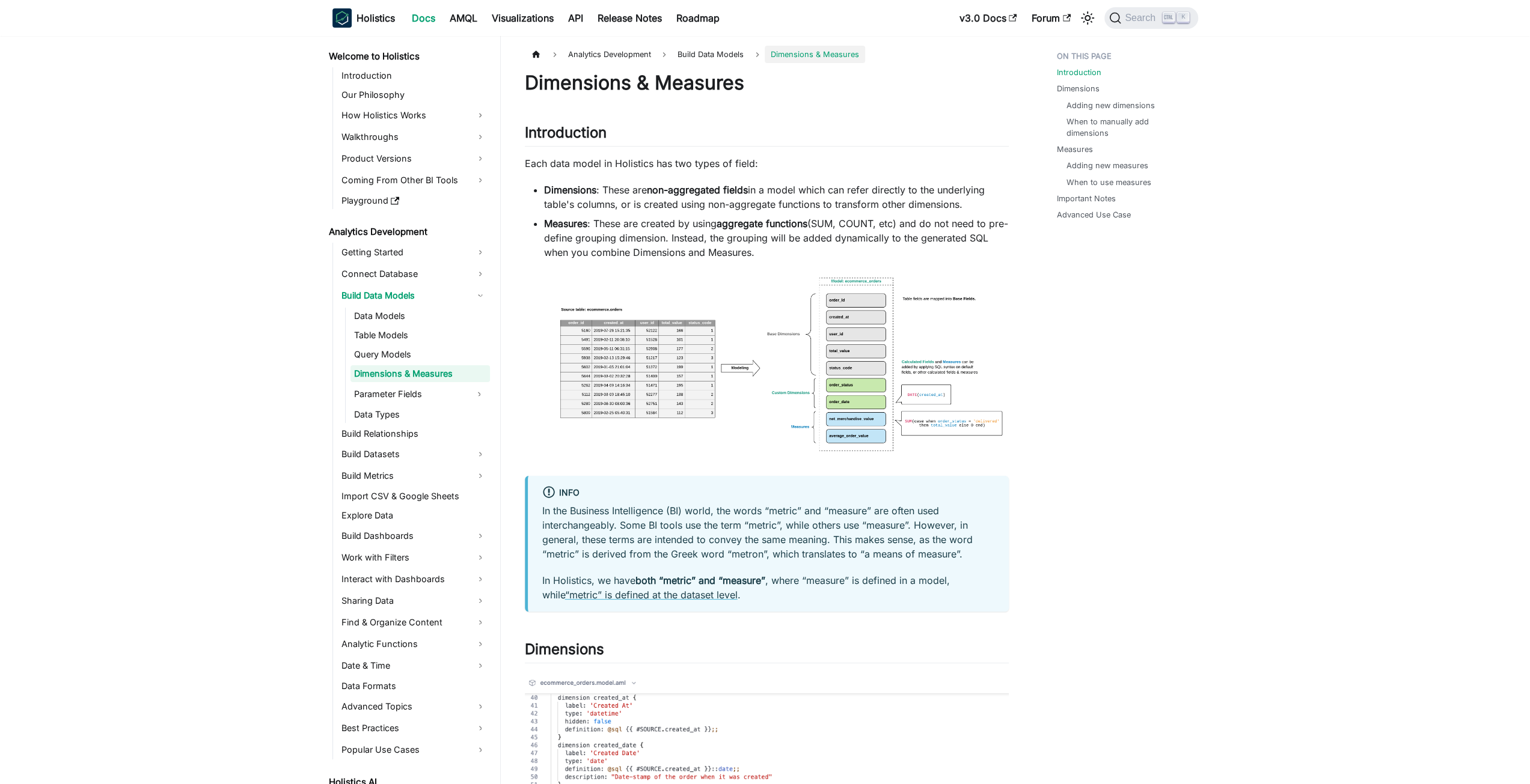
click at [590, 194] on strong "Dimensions" at bounding box center [570, 190] width 52 height 12
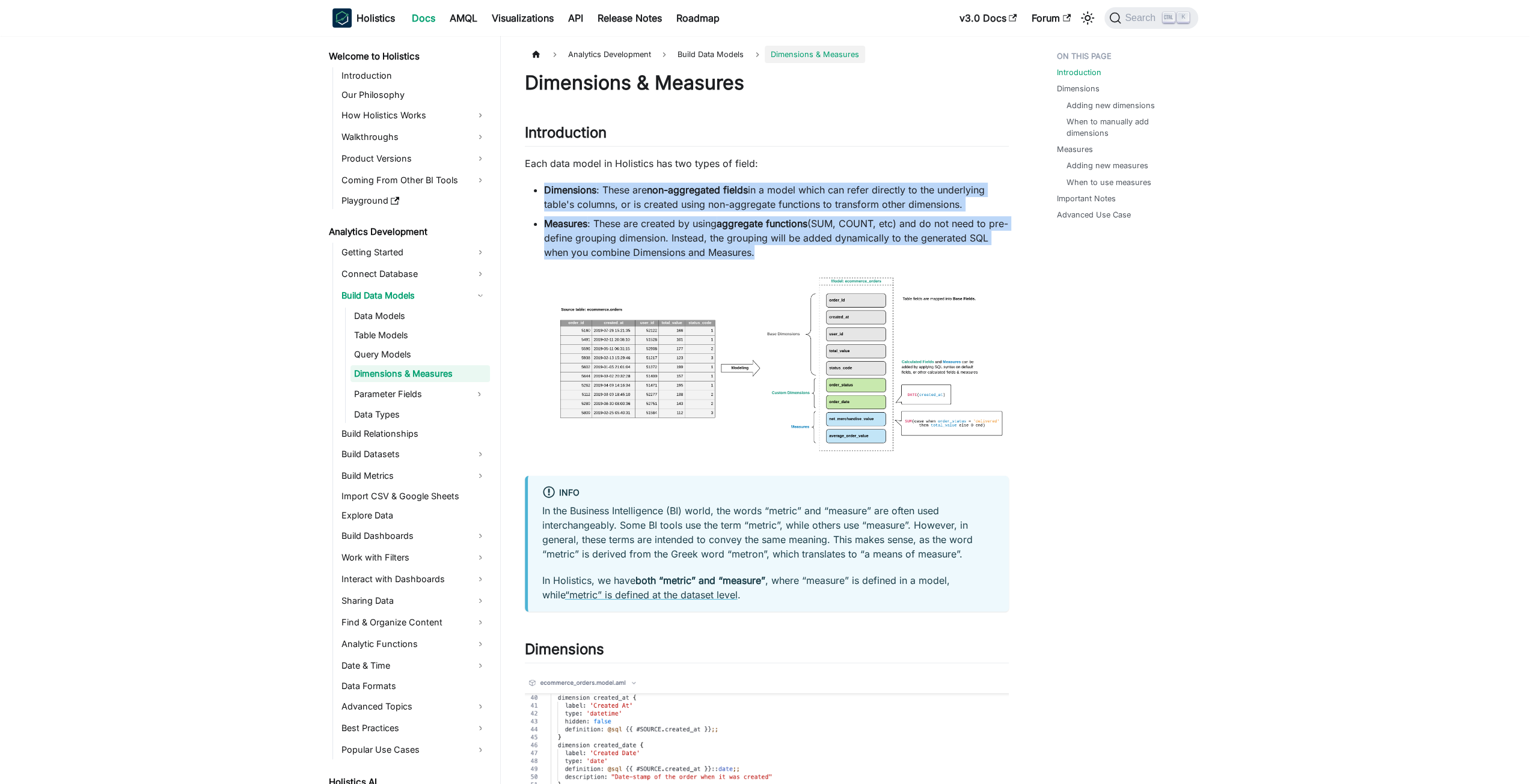
drag, startPoint x: 590, startPoint y: 194, endPoint x: 599, endPoint y: 220, distance: 27.5
click at [599, 220] on ul "Dimensions : These are non-aggregated fields in a model which can refer directl…" at bounding box center [766, 222] width 484 height 77
click at [599, 220] on li "Measures : These are created by using aggregate functions (SUM, COUNT, etc) and…" at bounding box center [776, 238] width 465 height 44
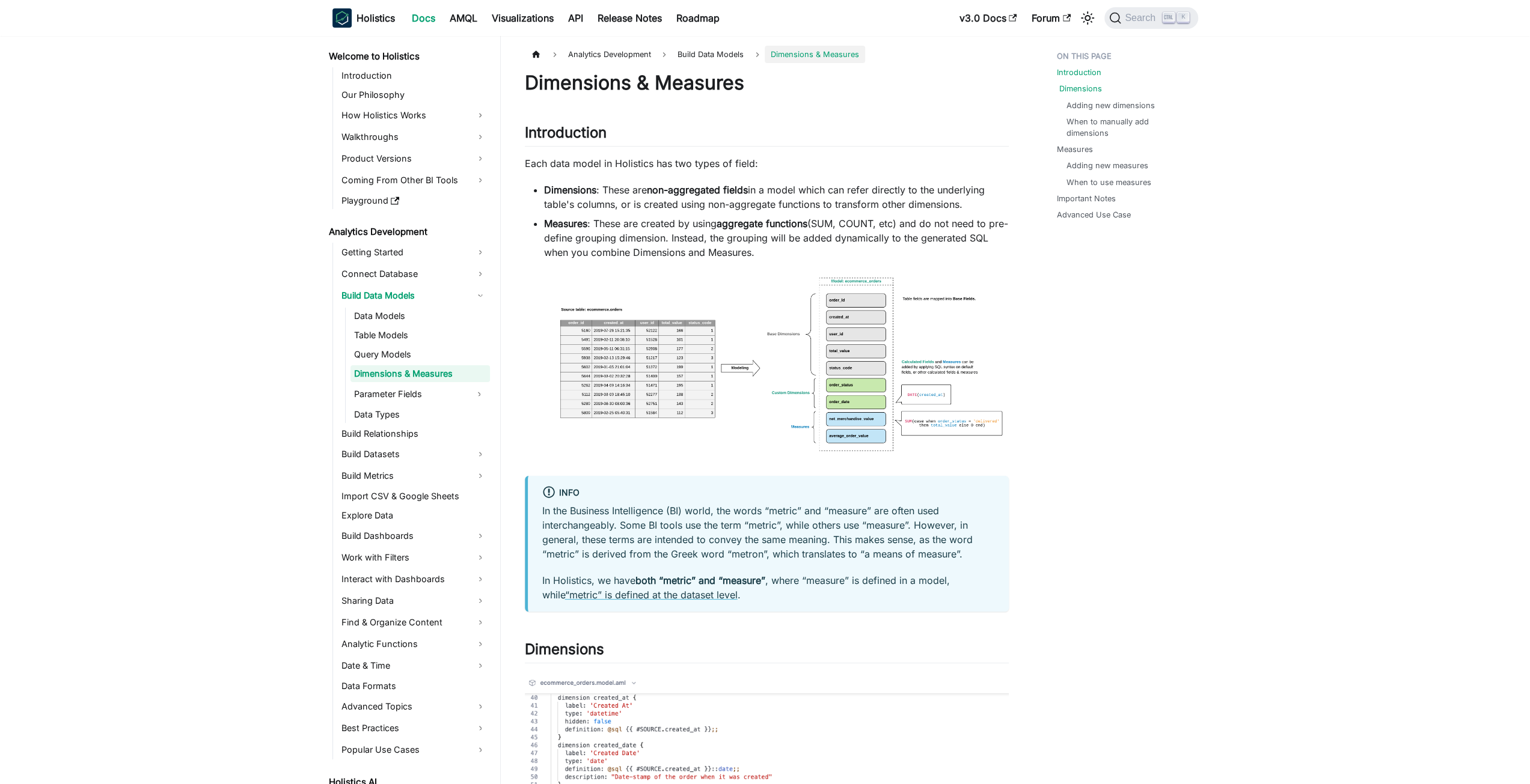
click at [1066, 88] on link "Dimensions" at bounding box center [1081, 88] width 43 height 11
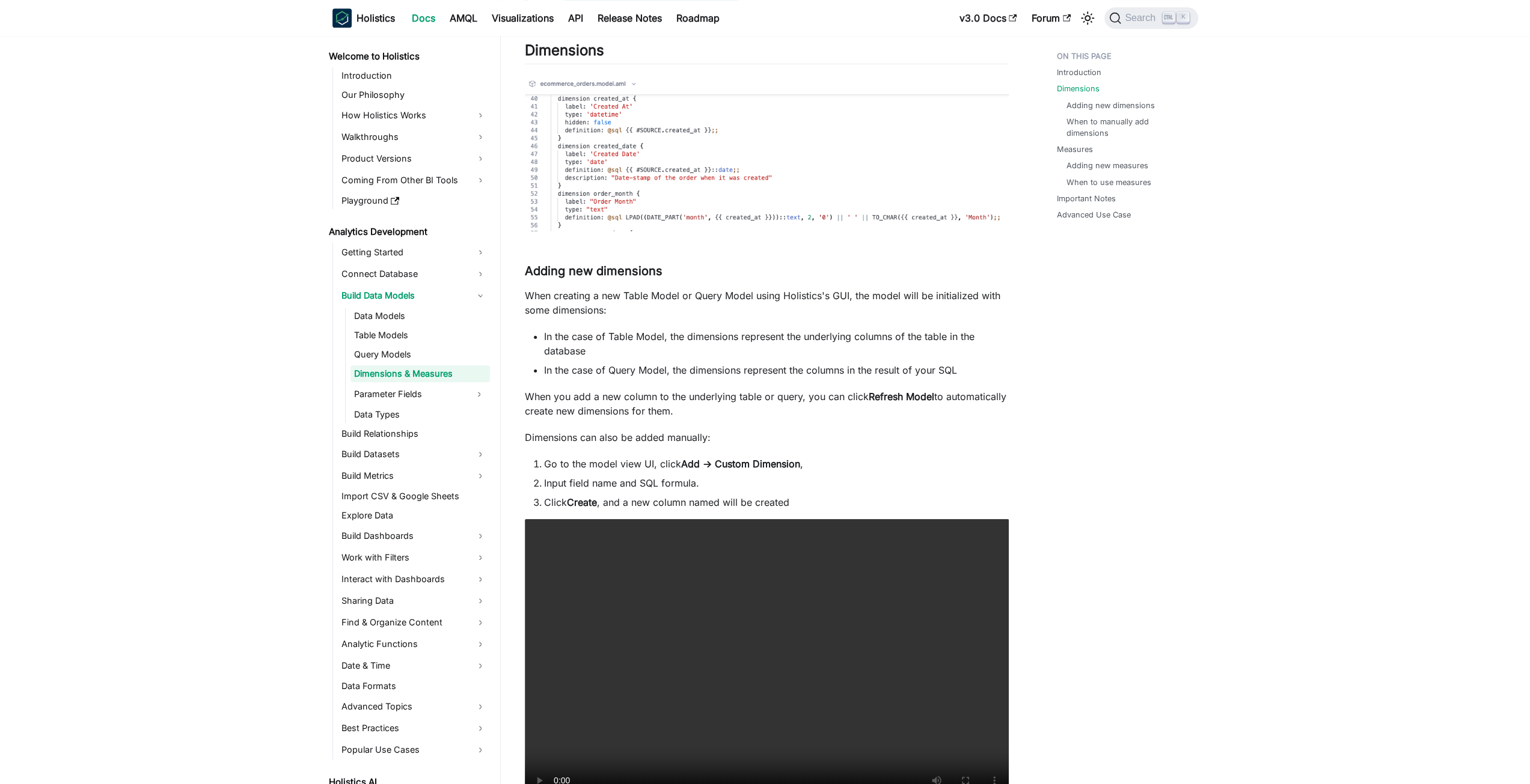
click at [1094, 147] on li "Measures Adding new measures When to use measures" at bounding box center [1124, 166] width 134 height 44
click at [1082, 151] on link "Measures" at bounding box center [1077, 149] width 36 height 11
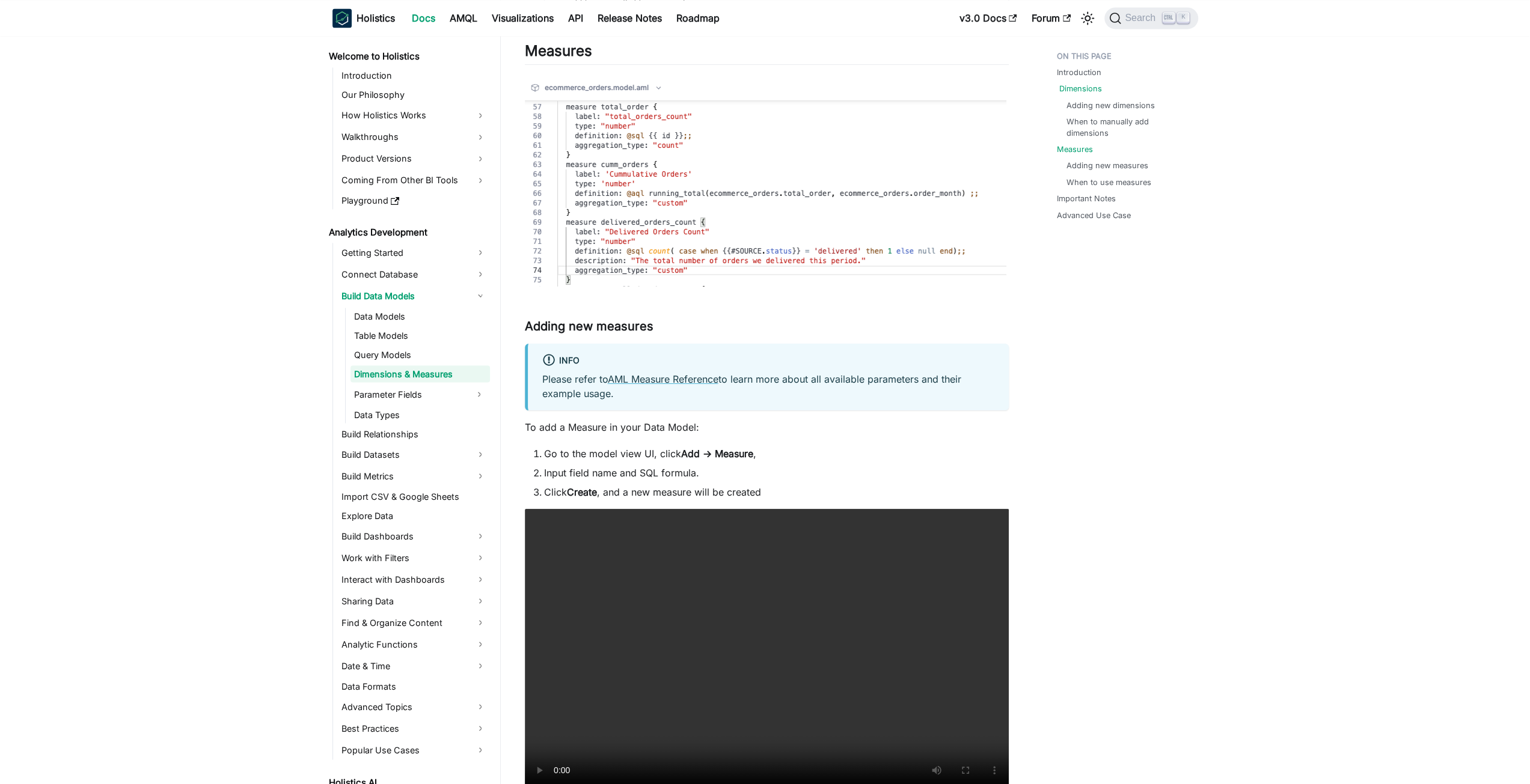
click at [1076, 90] on link "Dimensions" at bounding box center [1081, 88] width 43 height 11
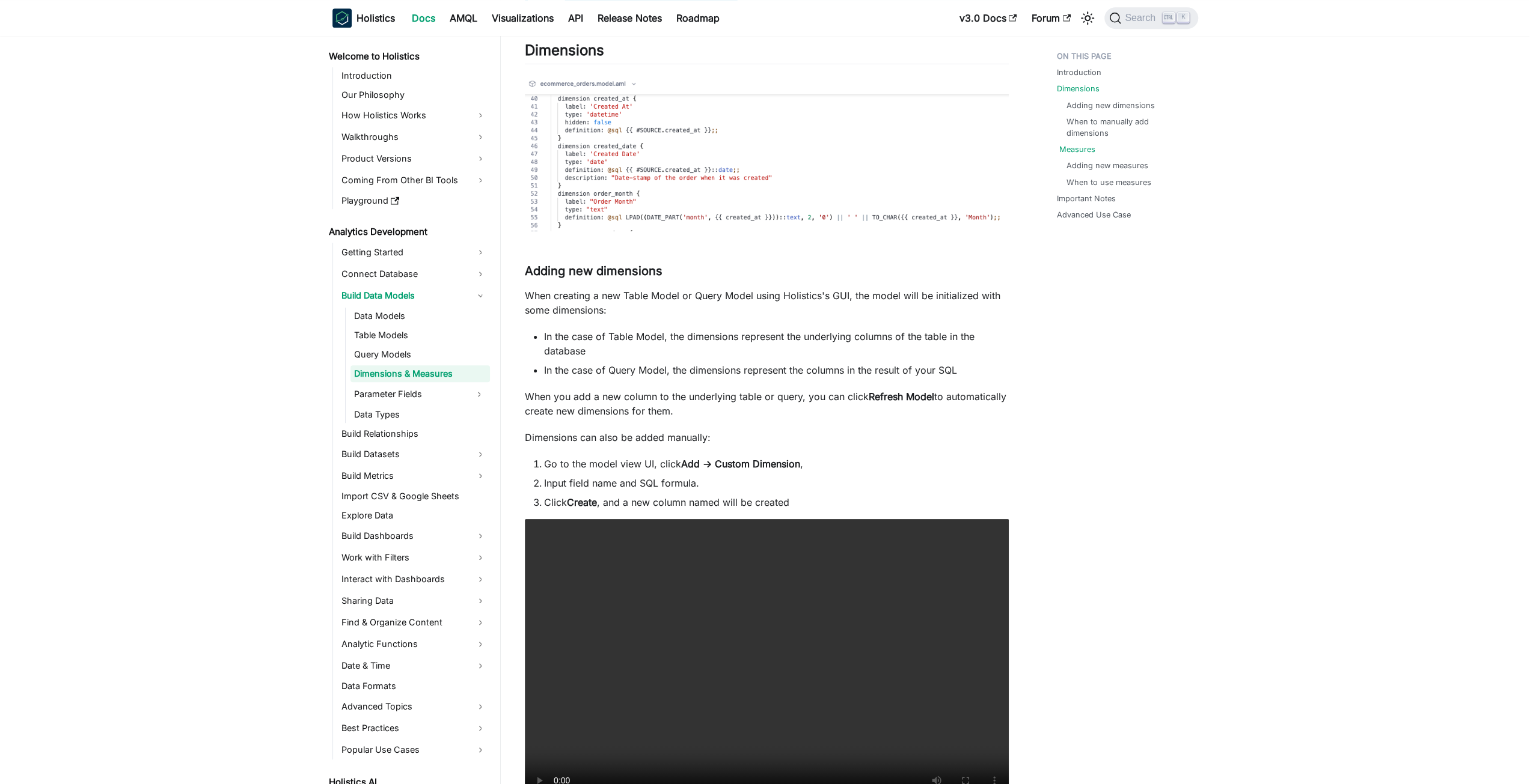
click at [1076, 144] on link "Measures" at bounding box center [1077, 149] width 36 height 11
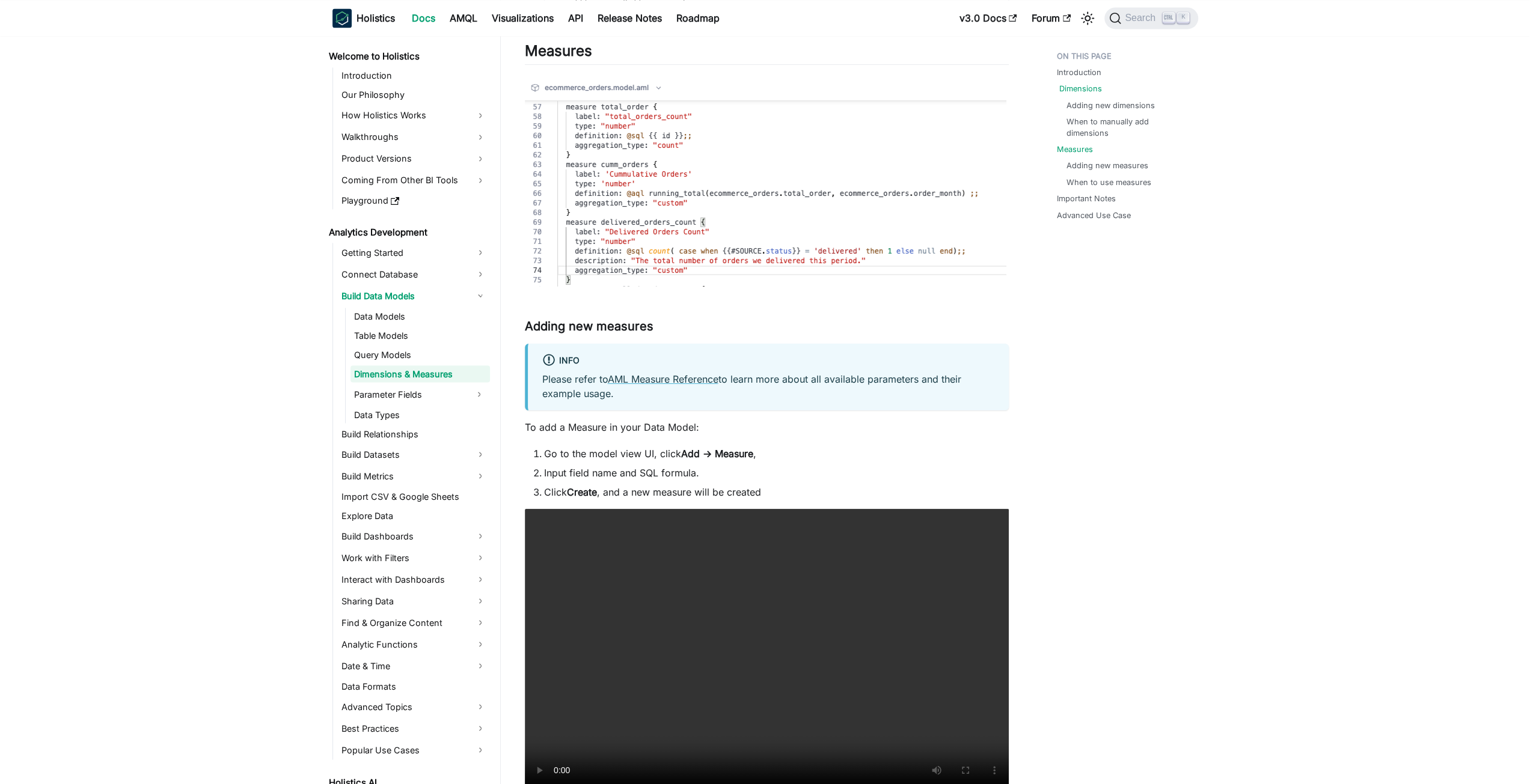
click at [1079, 90] on link "Dimensions" at bounding box center [1081, 88] width 43 height 11
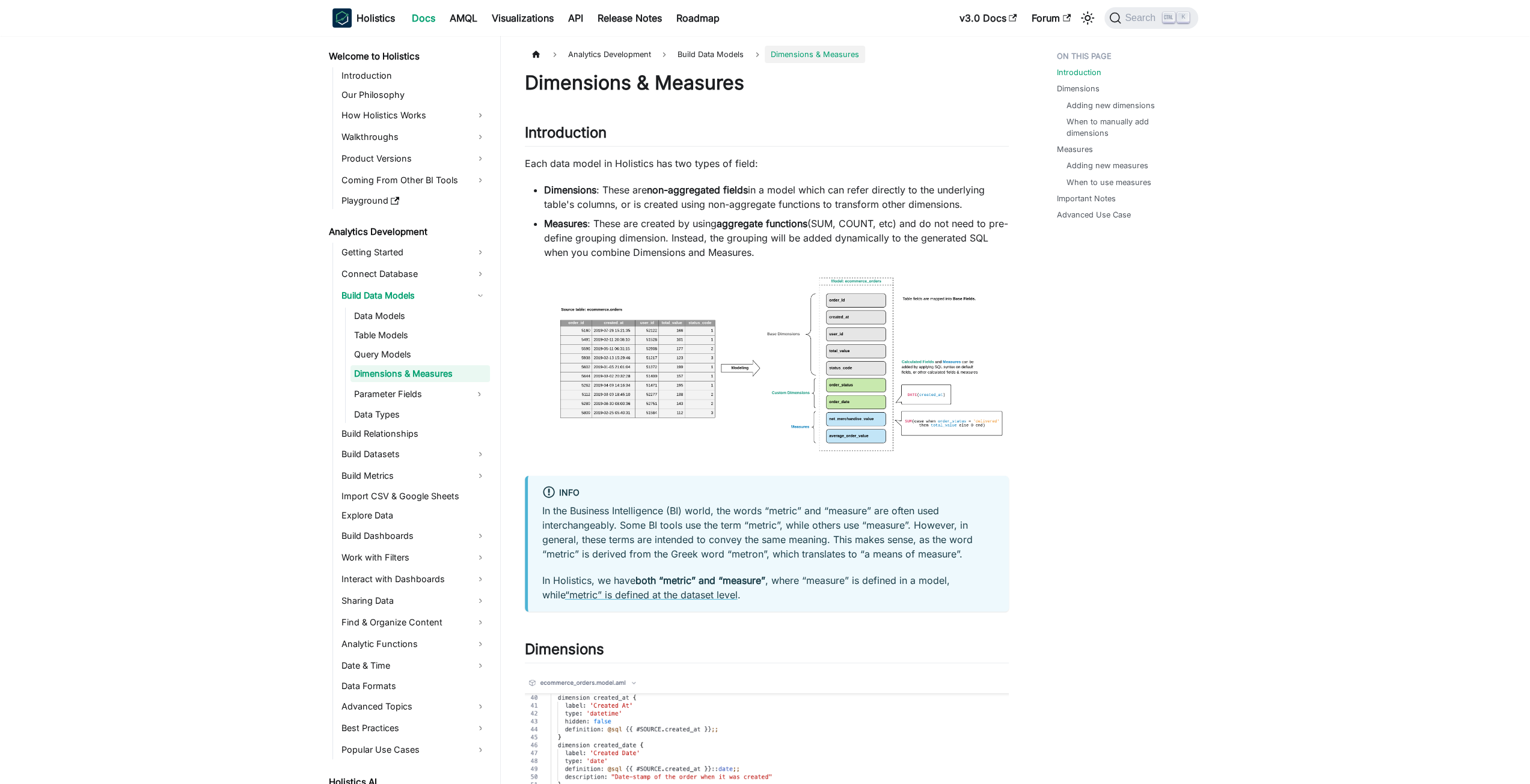
click at [1079, 85] on link "Dimensions" at bounding box center [1081, 88] width 43 height 11
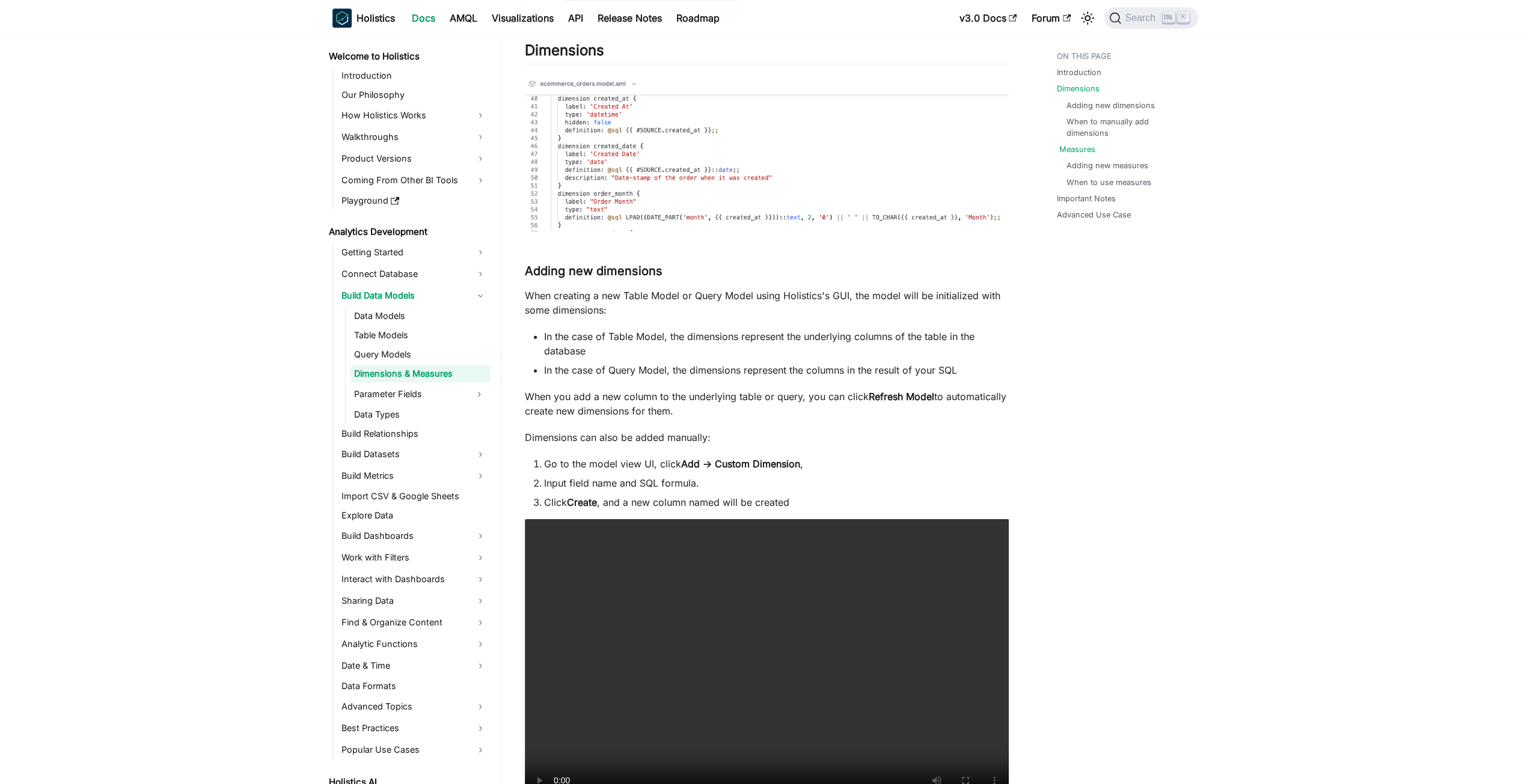
click at [1076, 151] on link "Measures" at bounding box center [1077, 149] width 36 height 11
